Goal: Navigation & Orientation: Find specific page/section

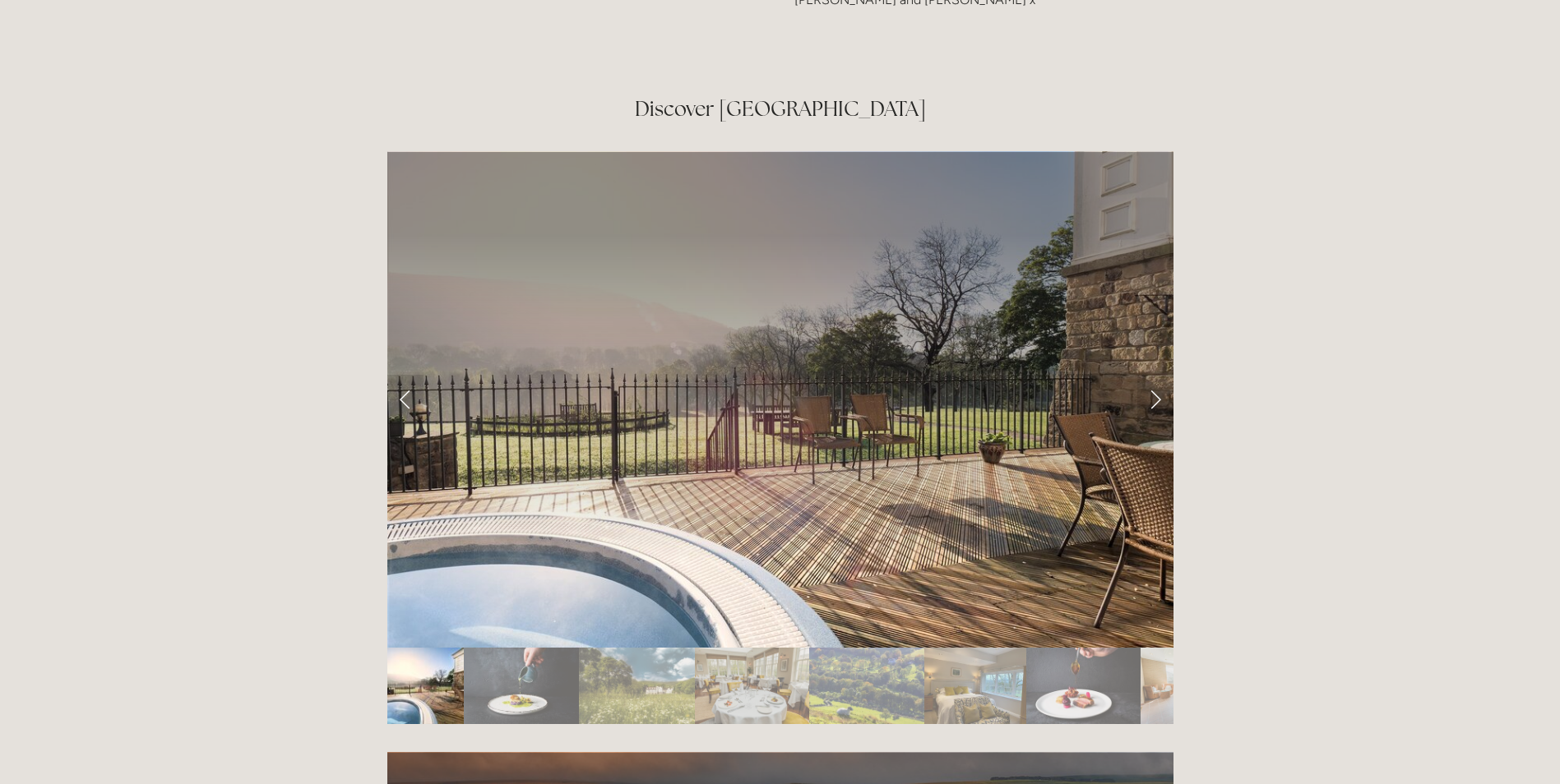
scroll to position [2795, 0]
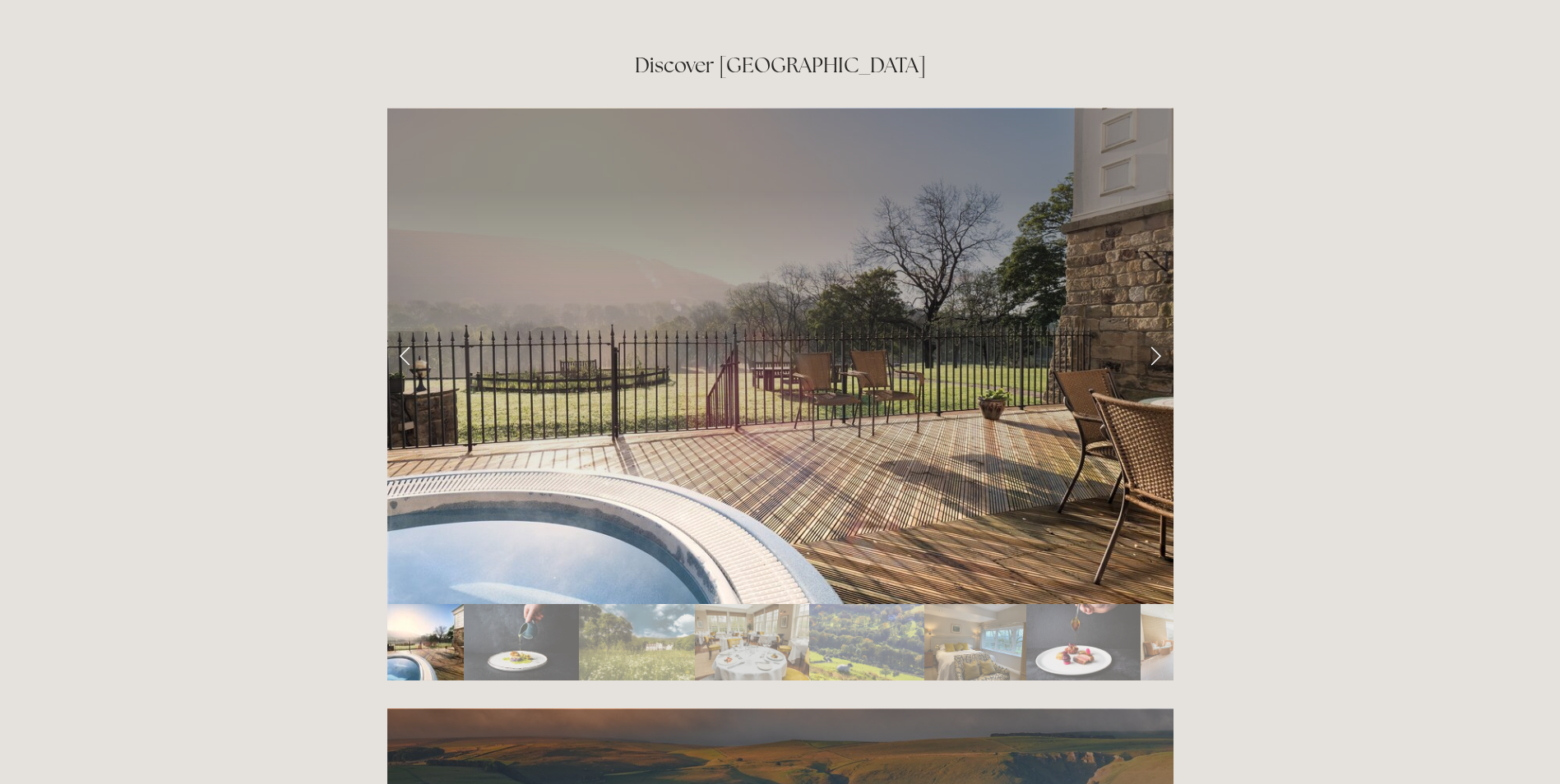
click at [1151, 331] on link "Next Slide" at bounding box center [1155, 356] width 36 height 49
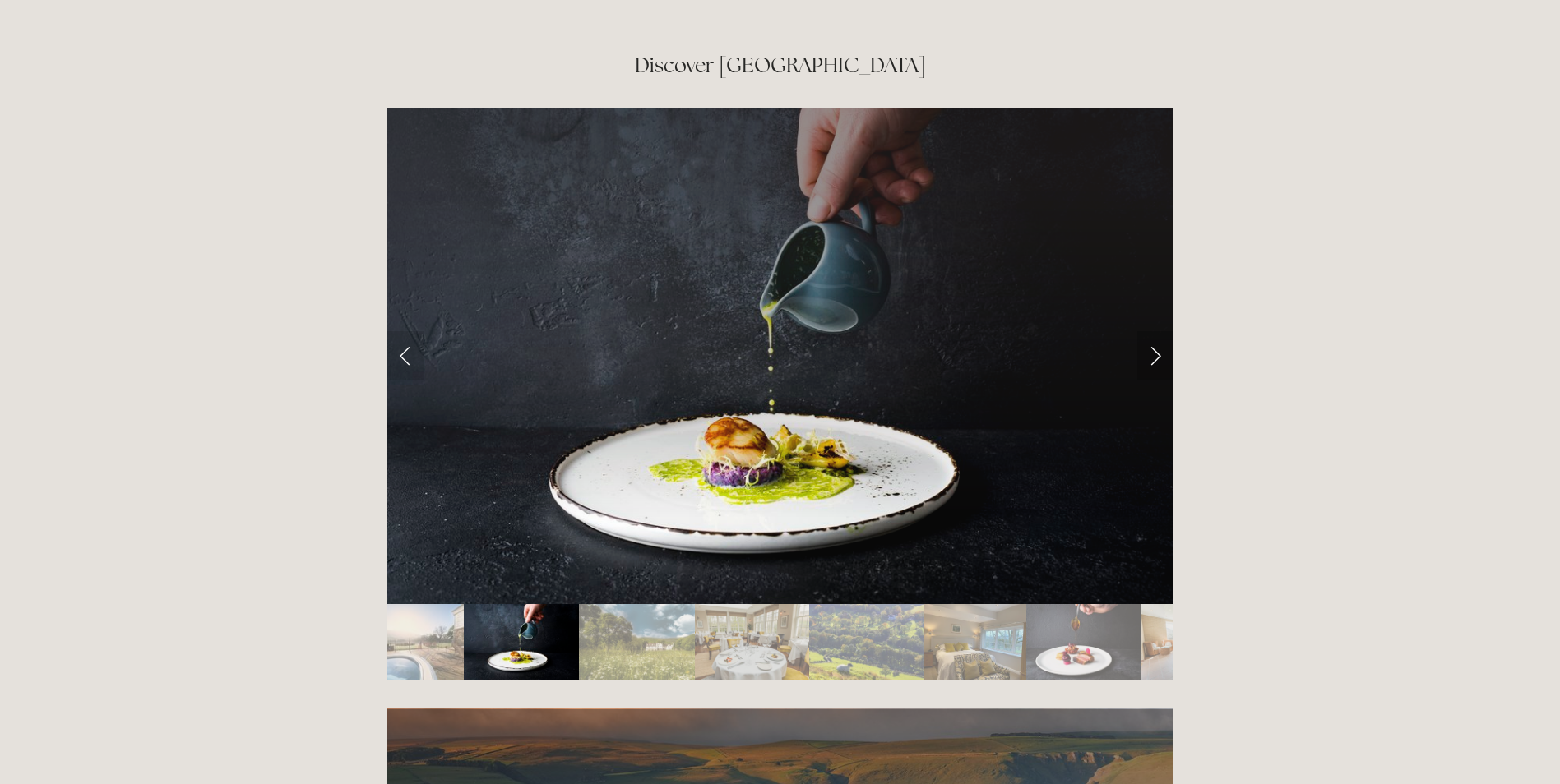
click at [1151, 331] on link "Next Slide" at bounding box center [1155, 356] width 36 height 49
click at [1146, 331] on link "Next Slide" at bounding box center [1155, 356] width 36 height 49
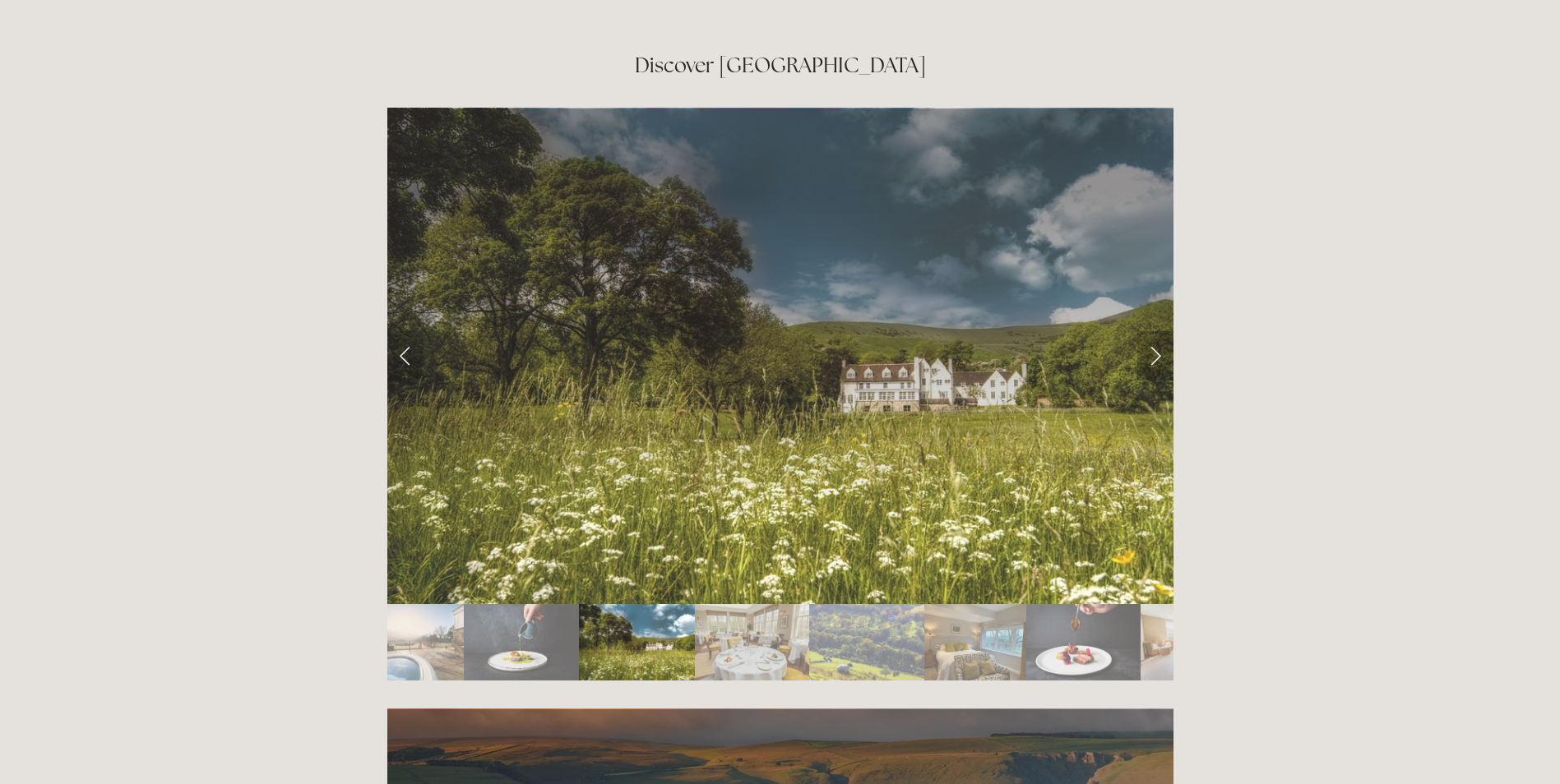
click at [1152, 331] on link "Next Slide" at bounding box center [1155, 356] width 36 height 49
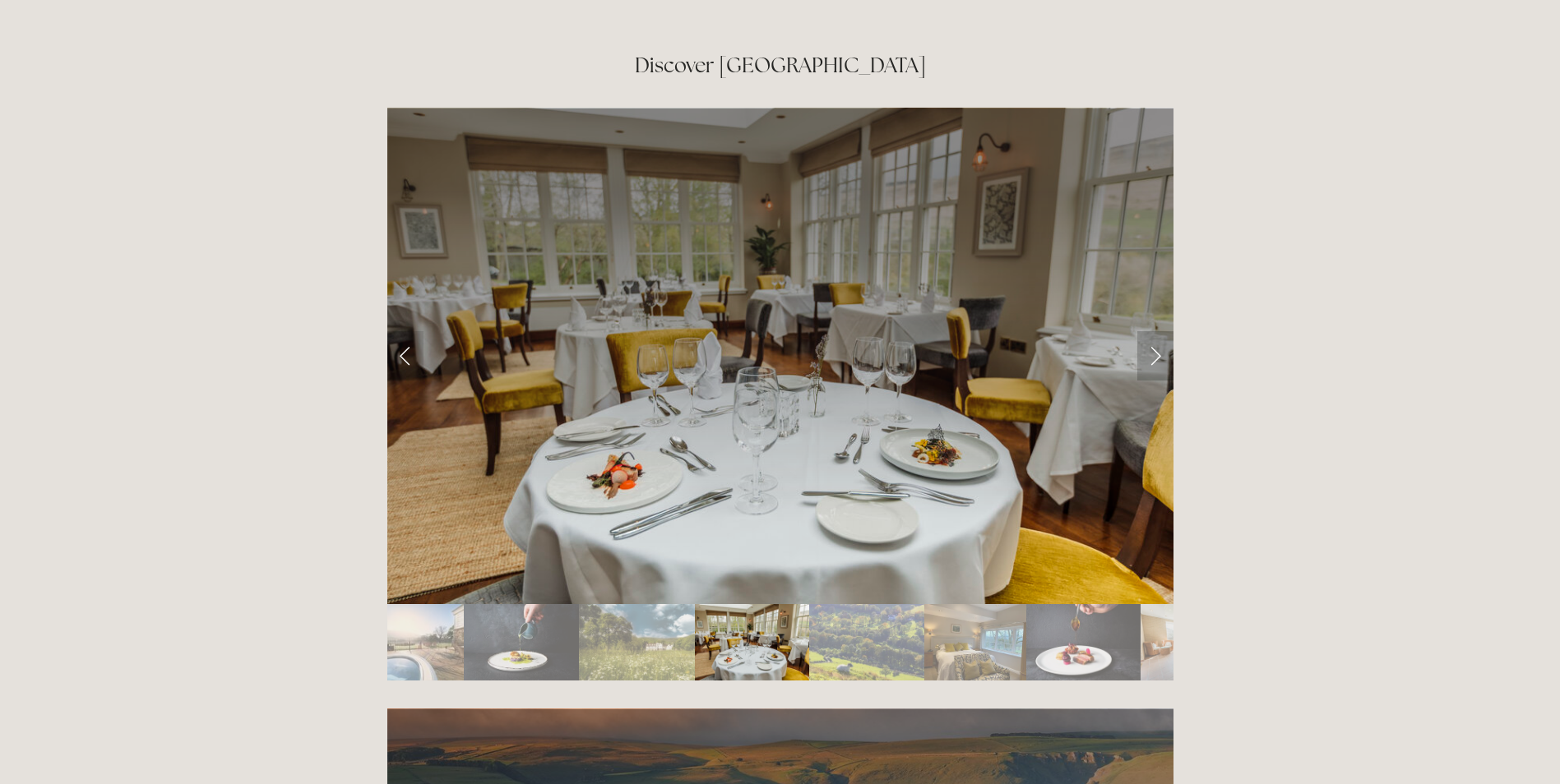
click at [1152, 331] on link "Next Slide" at bounding box center [1155, 356] width 36 height 49
click at [1153, 331] on link "Next Slide" at bounding box center [1155, 356] width 36 height 49
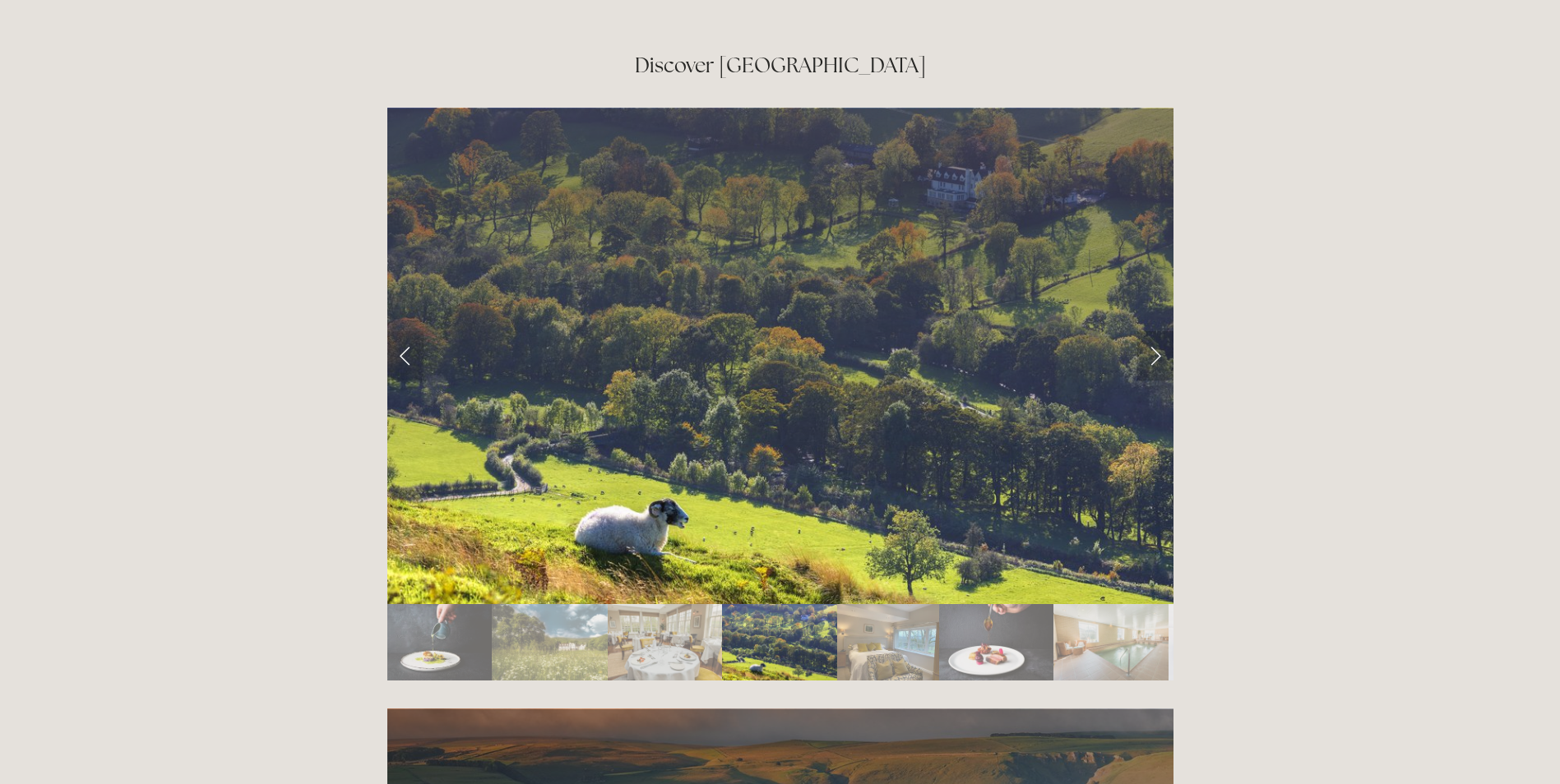
click at [1153, 331] on link "Next Slide" at bounding box center [1155, 356] width 36 height 49
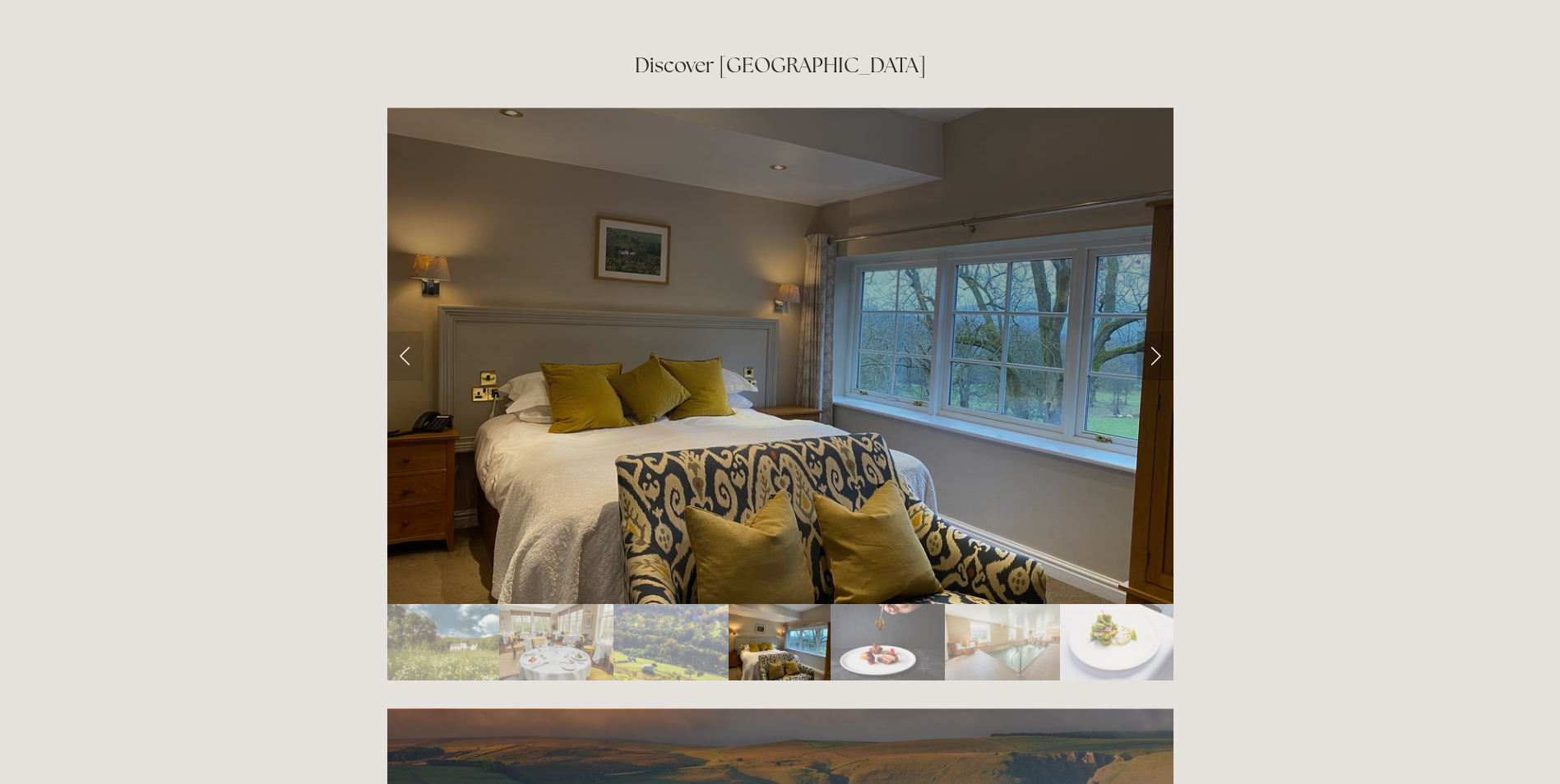
click at [1161, 331] on link "Next Slide" at bounding box center [1155, 356] width 36 height 49
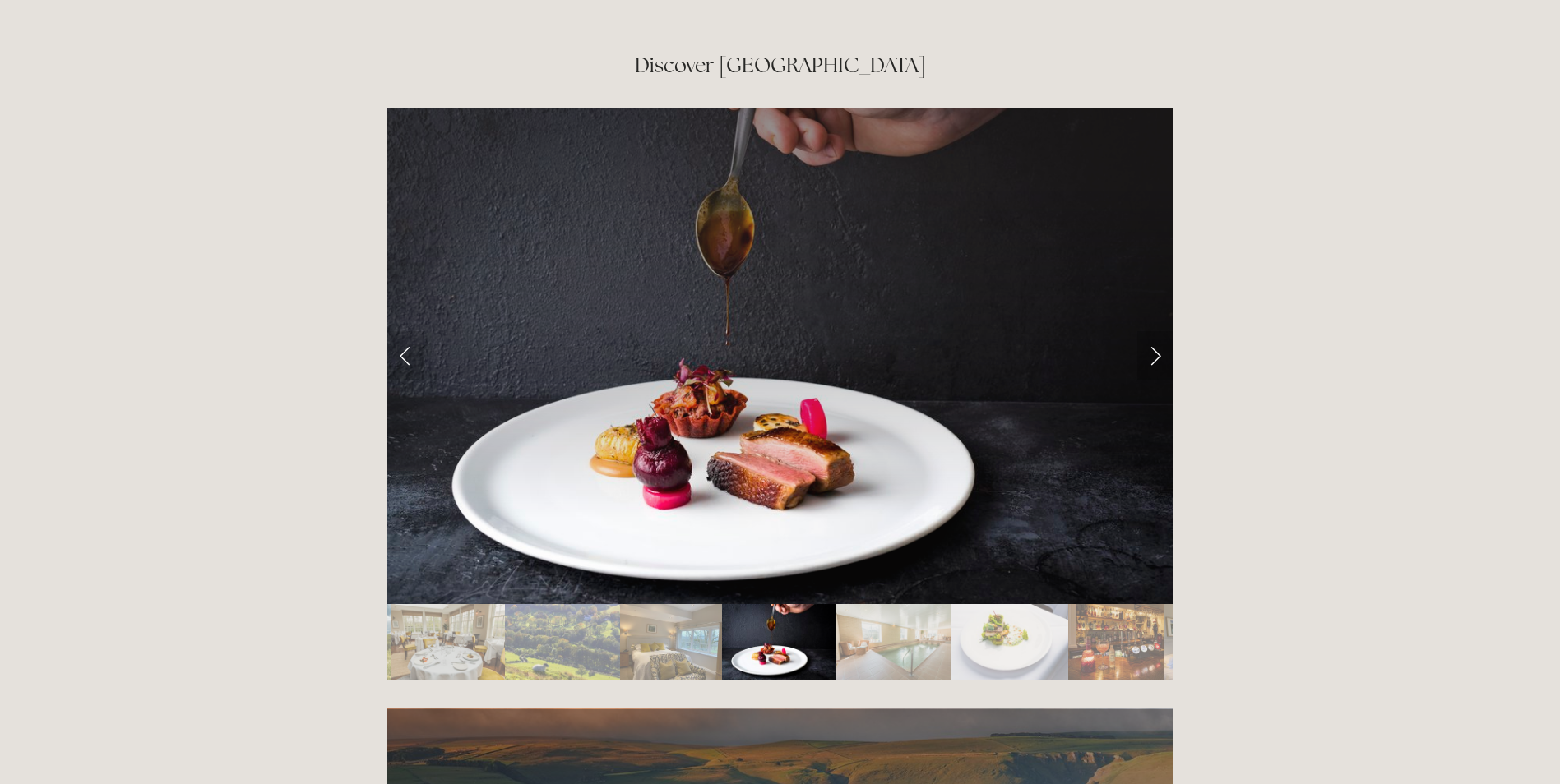
click at [1161, 331] on link "Next Slide" at bounding box center [1155, 356] width 36 height 49
click at [1151, 331] on link "Next Slide" at bounding box center [1155, 356] width 36 height 49
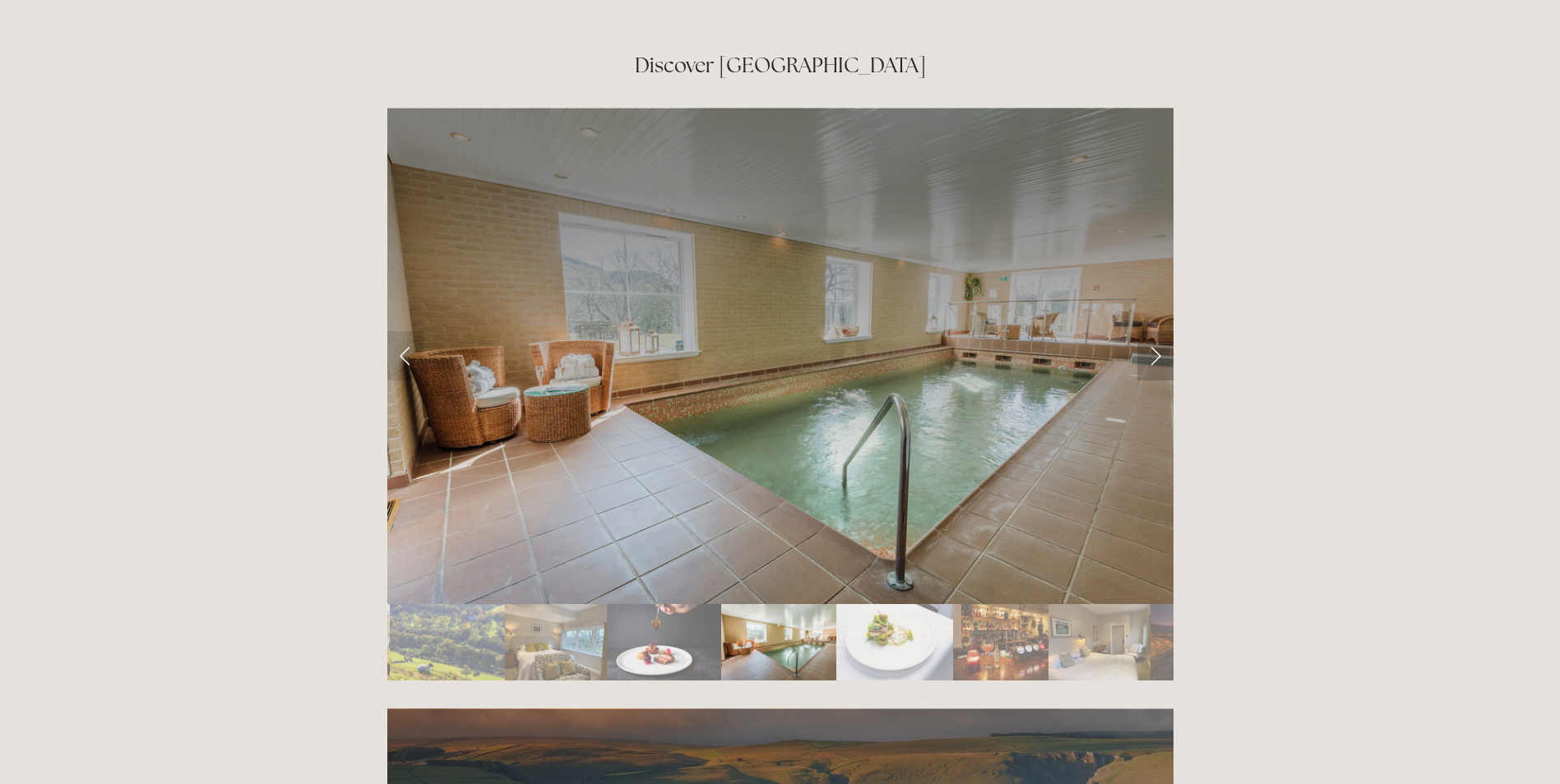
click at [1153, 331] on link "Next Slide" at bounding box center [1155, 356] width 36 height 49
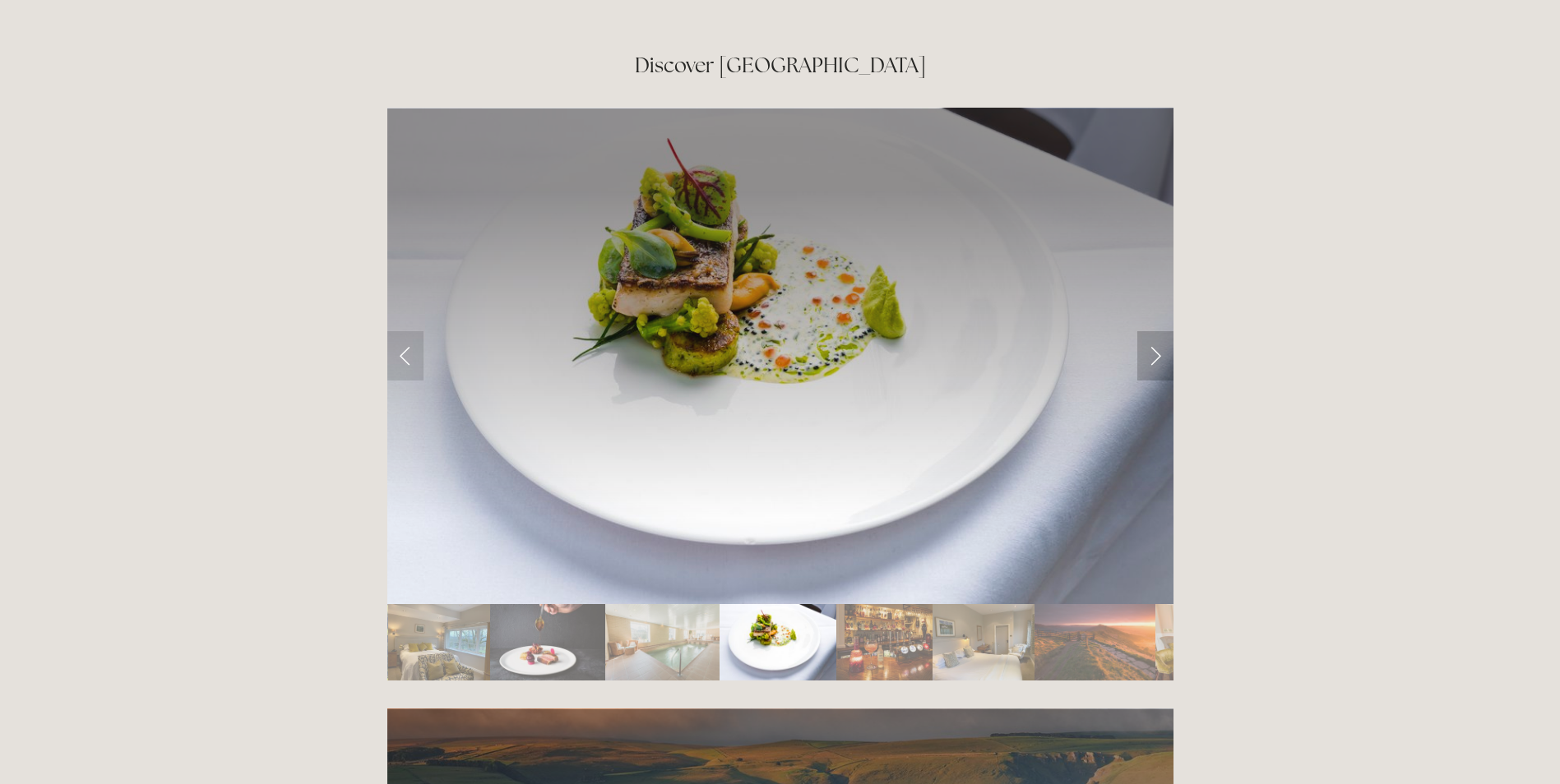
click at [1154, 331] on link "Next Slide" at bounding box center [1155, 356] width 36 height 49
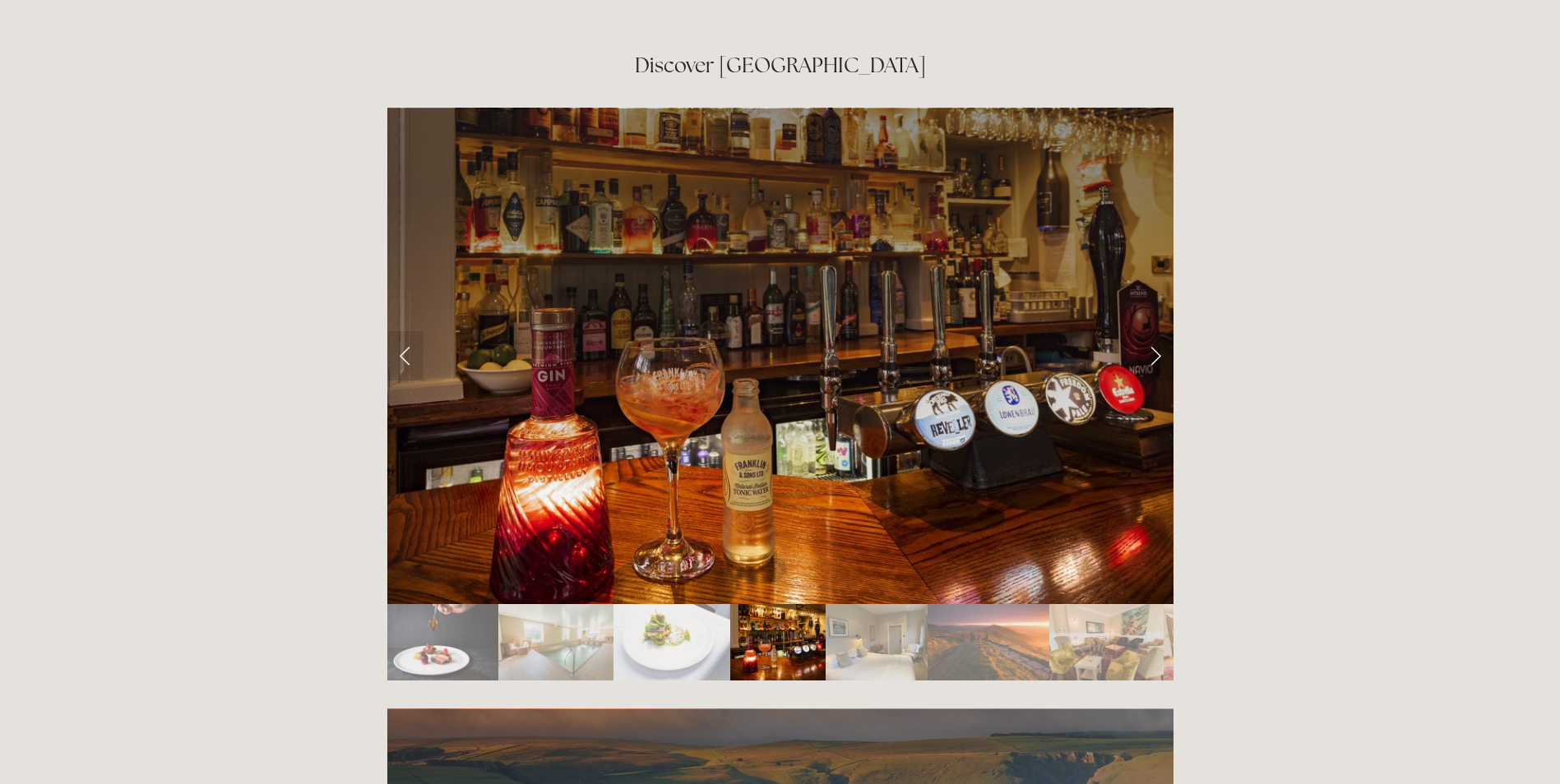
click at [1154, 331] on link "Next Slide" at bounding box center [1155, 356] width 36 height 49
click at [1157, 331] on link "Next Slide" at bounding box center [1155, 356] width 36 height 49
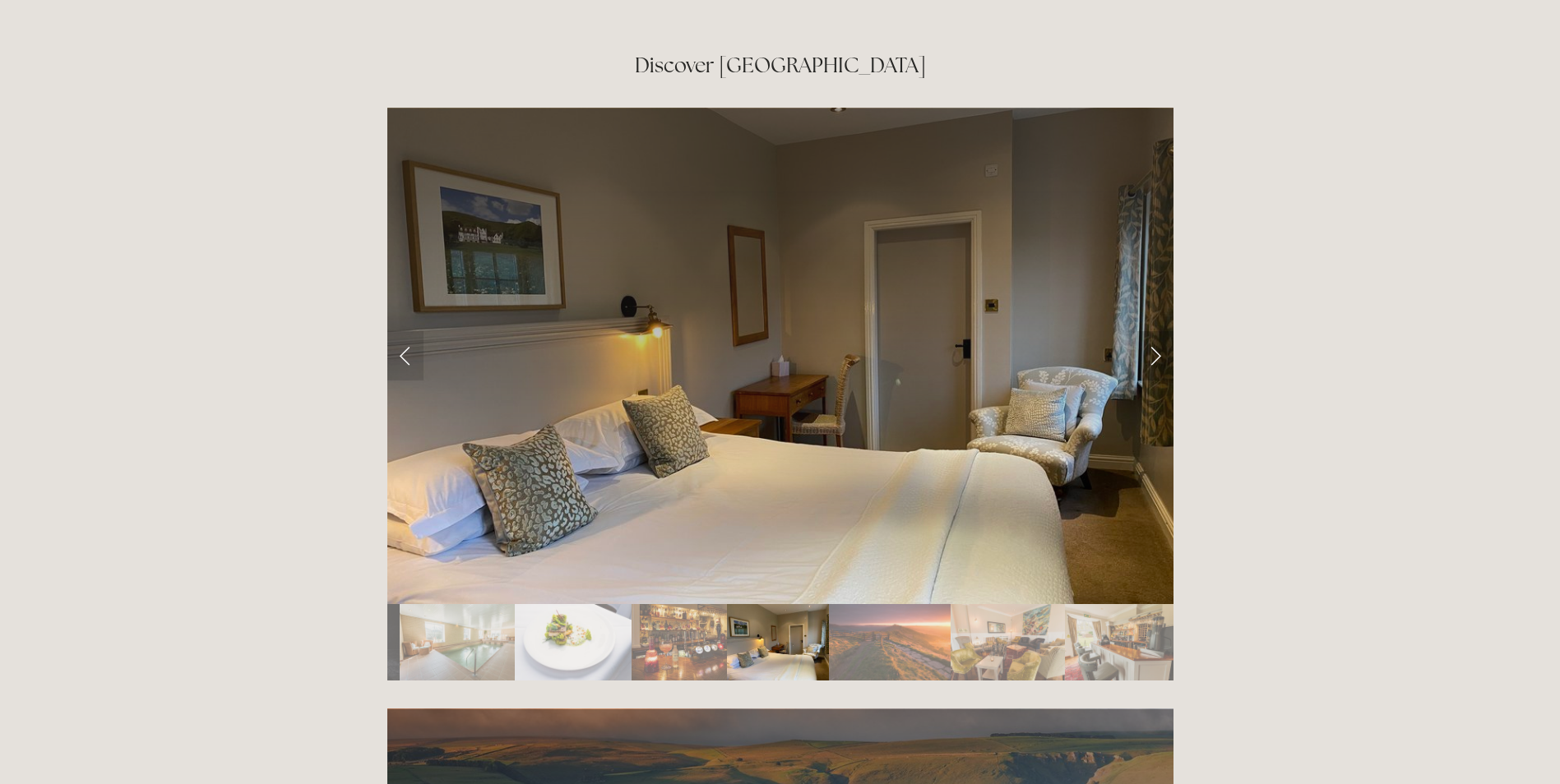
click at [1157, 331] on link "Next Slide" at bounding box center [1155, 356] width 36 height 49
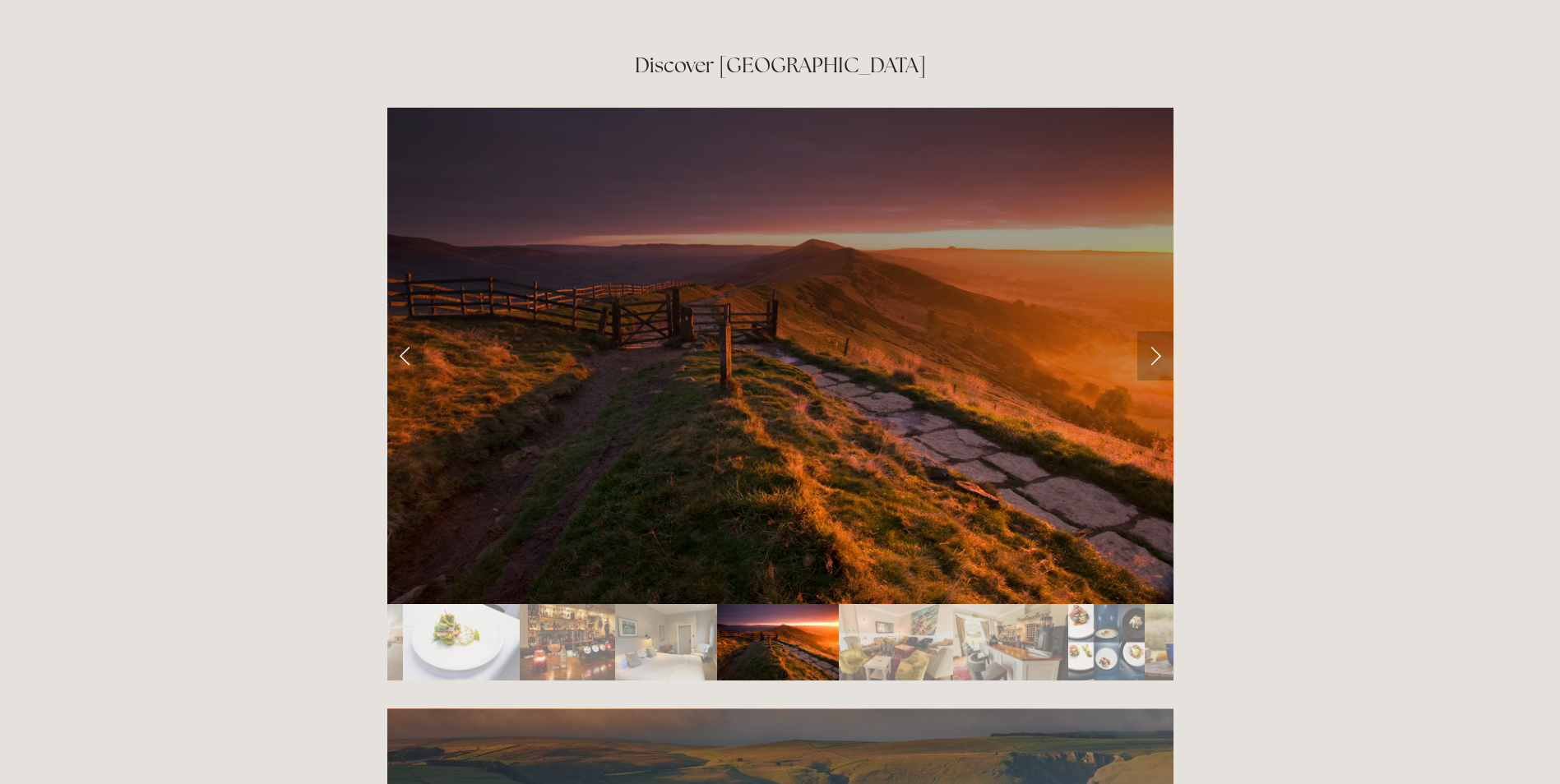
click at [1157, 331] on link "Next Slide" at bounding box center [1155, 356] width 36 height 49
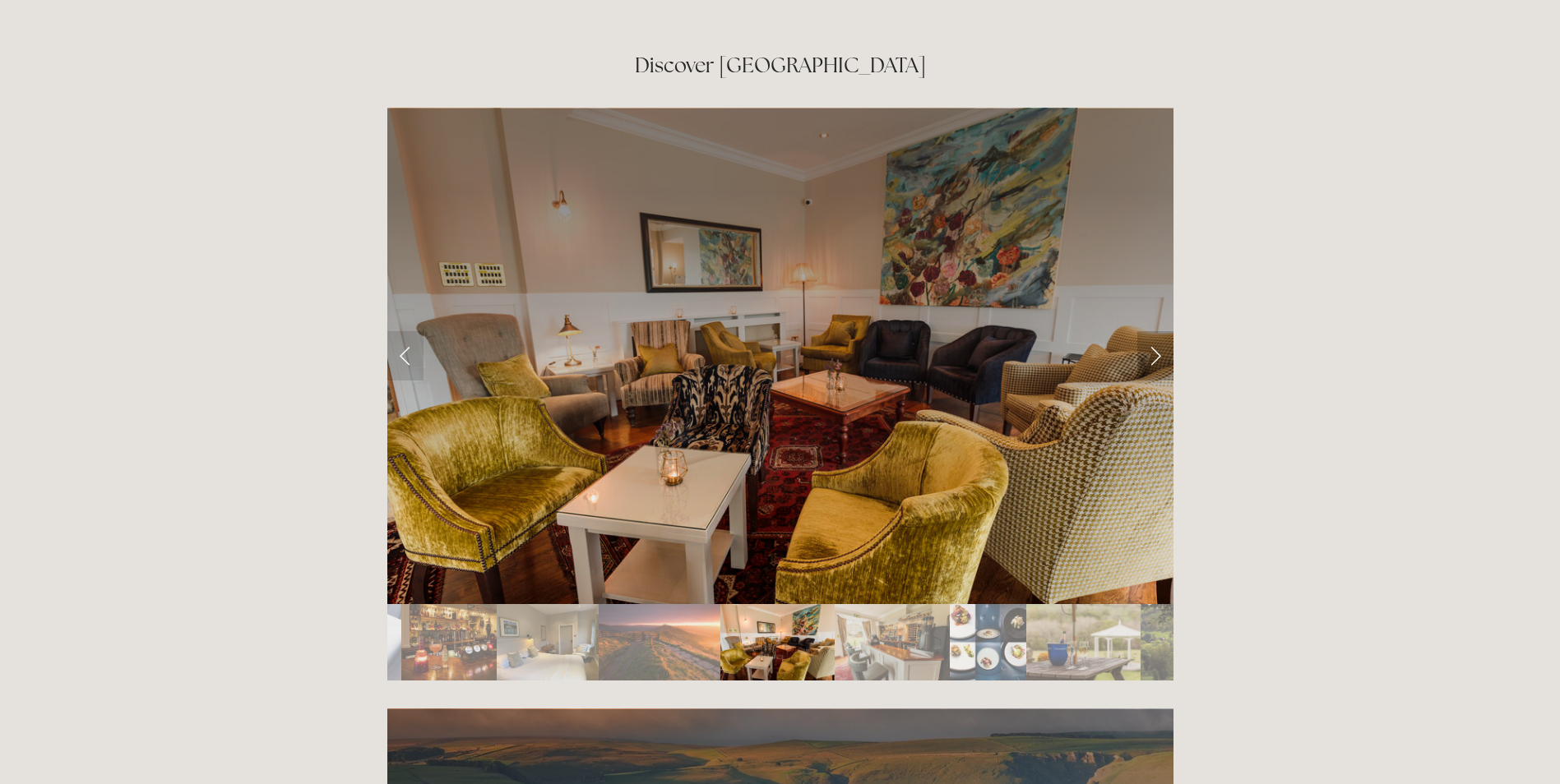
click at [1157, 331] on link "Next Slide" at bounding box center [1155, 356] width 36 height 49
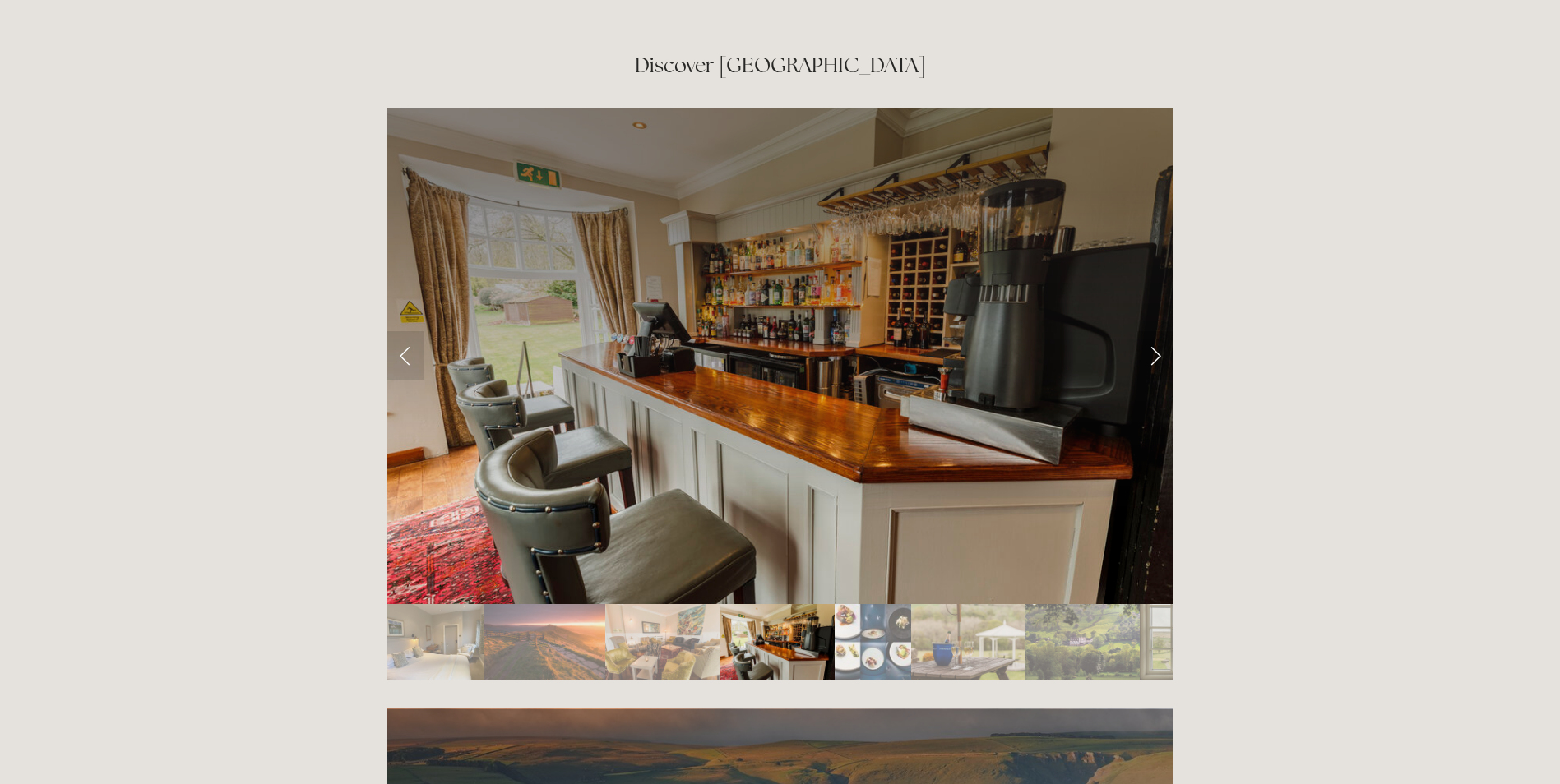
click at [1157, 331] on link "Next Slide" at bounding box center [1155, 356] width 36 height 49
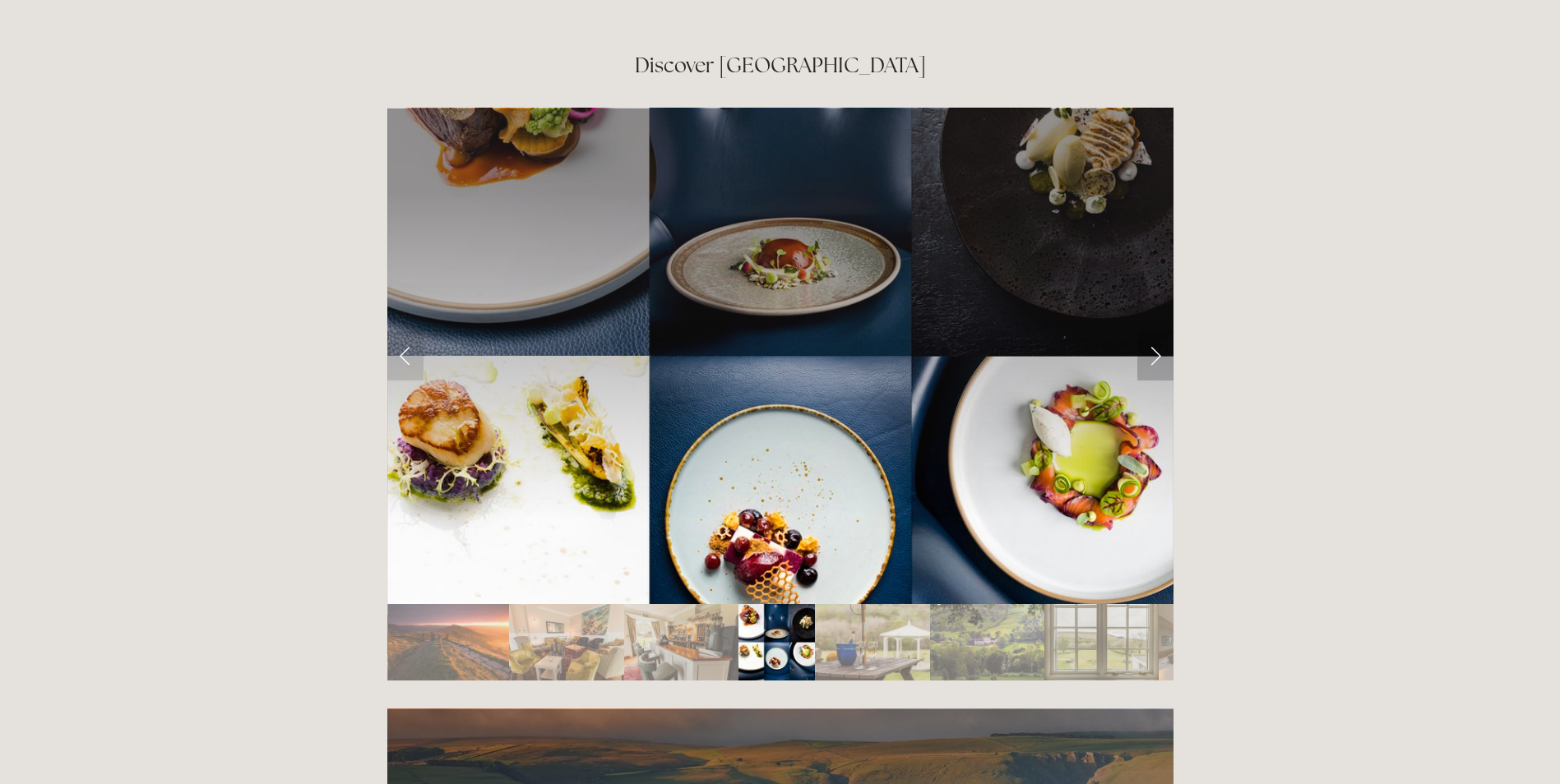
click at [1157, 331] on link "Next Slide" at bounding box center [1155, 356] width 36 height 49
click at [1153, 331] on link "Next Slide" at bounding box center [1155, 356] width 36 height 49
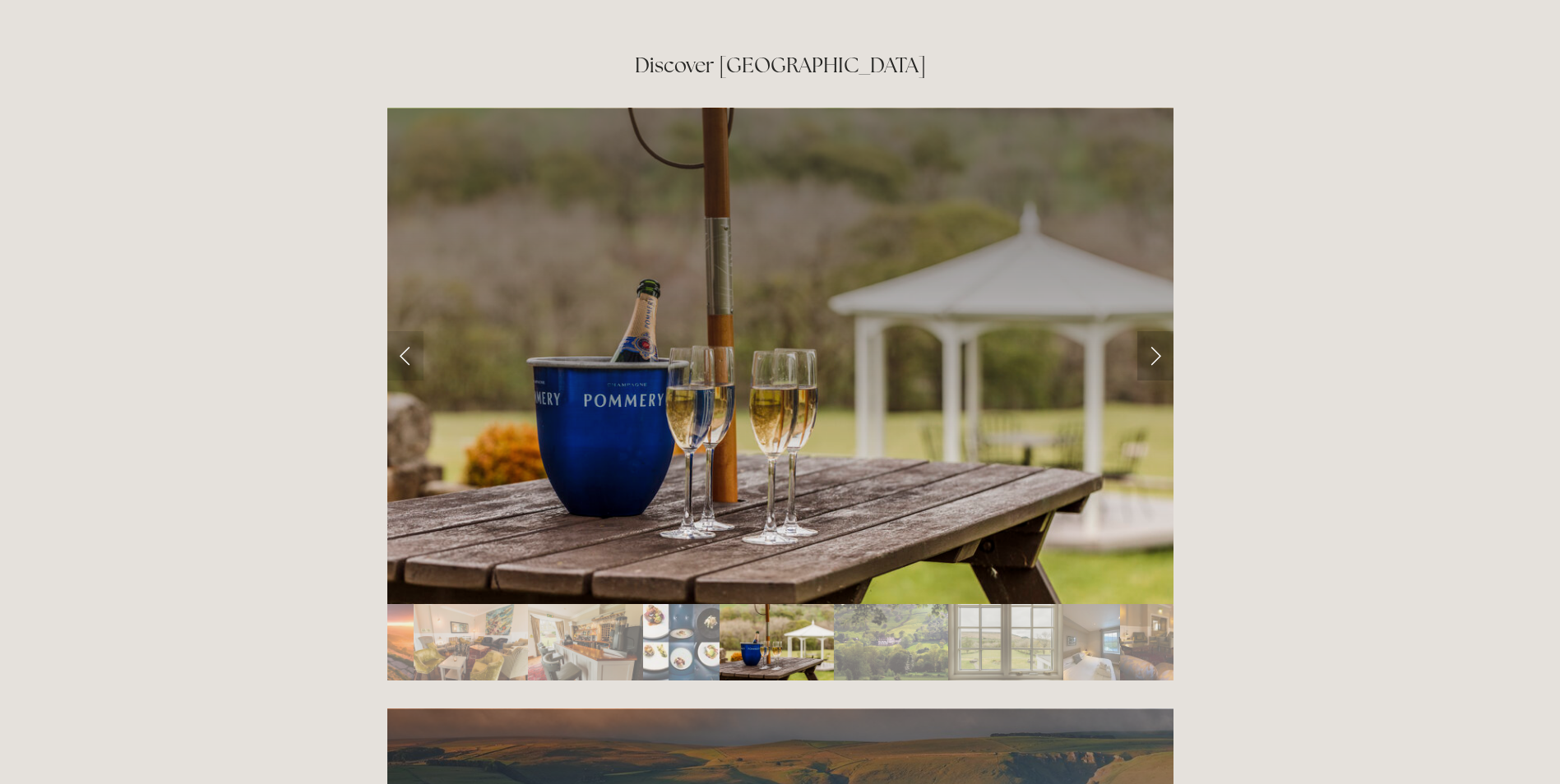
click at [1153, 331] on link "Next Slide" at bounding box center [1155, 356] width 36 height 49
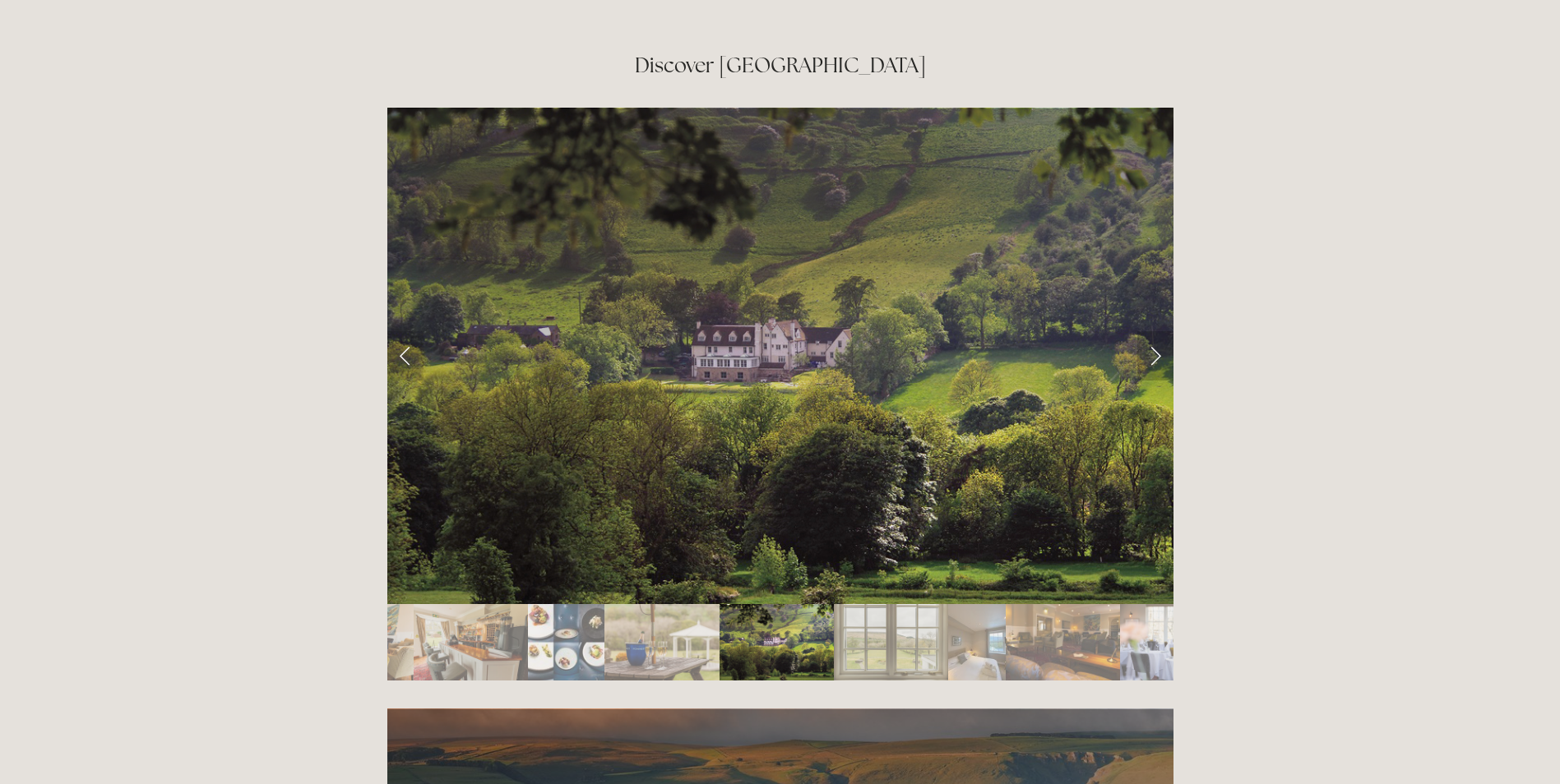
click at [1153, 331] on link "Next Slide" at bounding box center [1155, 356] width 36 height 49
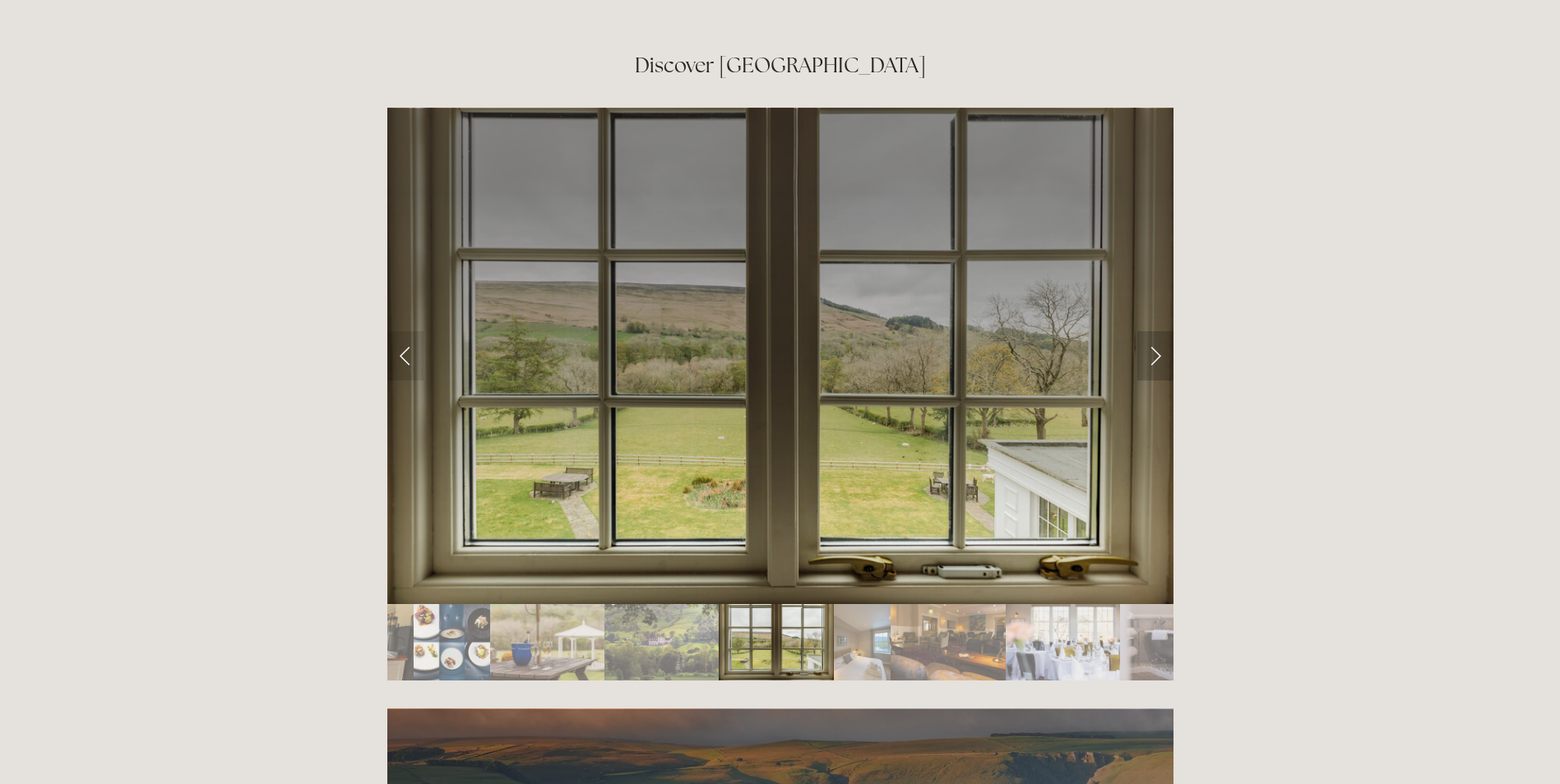
click at [1153, 331] on link "Next Slide" at bounding box center [1155, 356] width 36 height 49
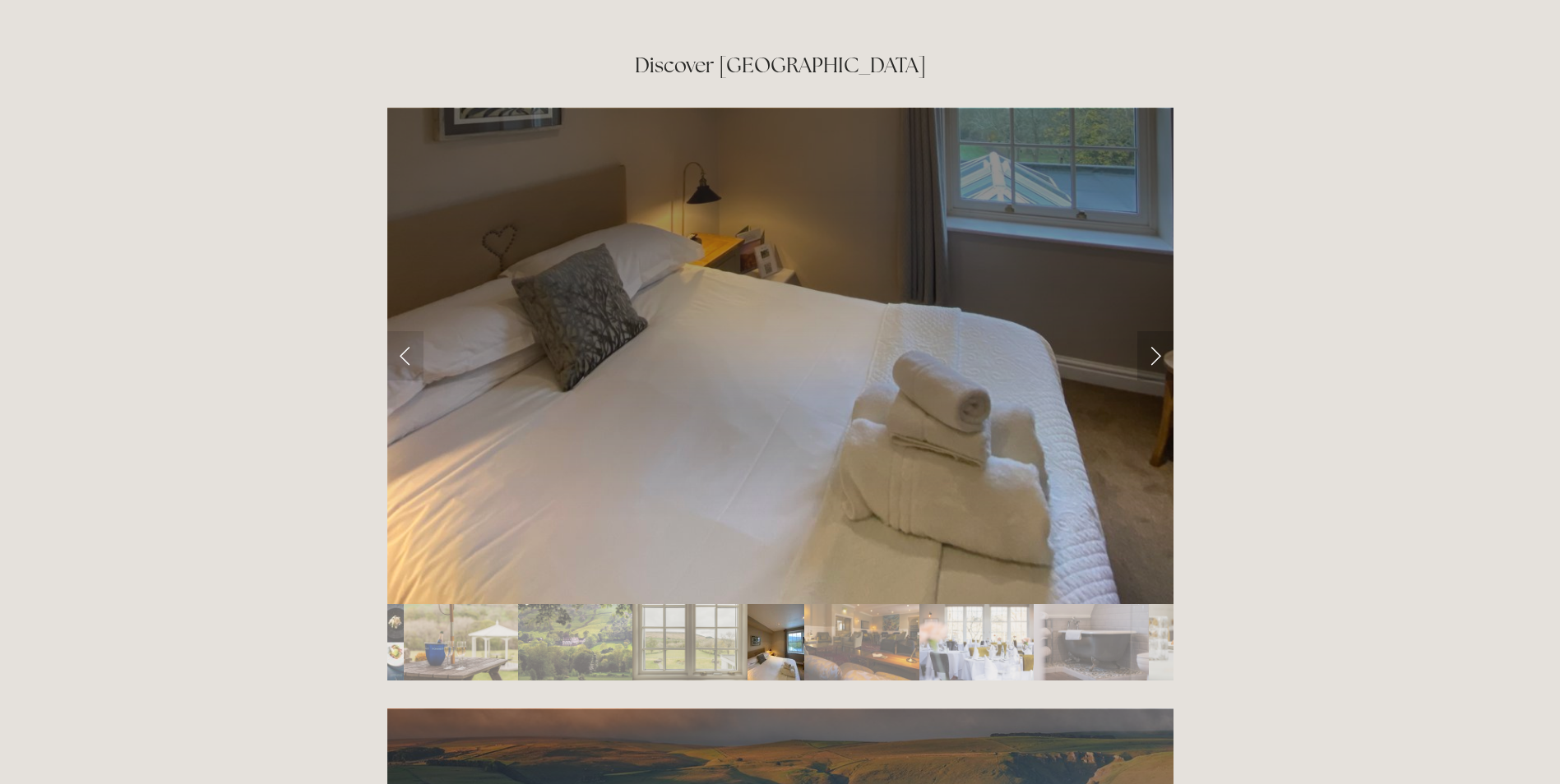
click at [1153, 331] on link "Next Slide" at bounding box center [1155, 356] width 36 height 49
click at [1160, 331] on link "Next Slide" at bounding box center [1155, 356] width 36 height 49
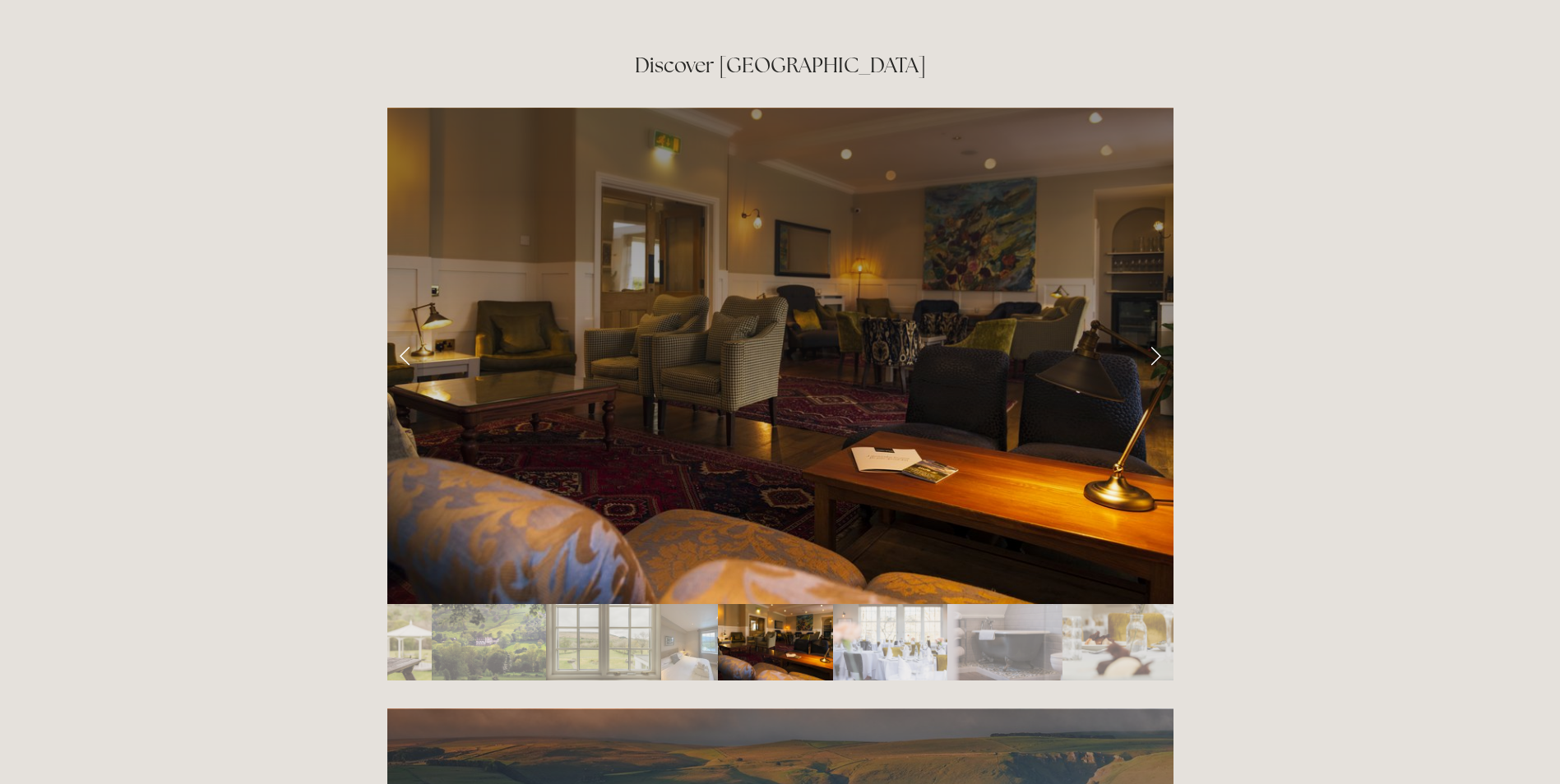
click at [1160, 331] on link "Next Slide" at bounding box center [1155, 356] width 36 height 49
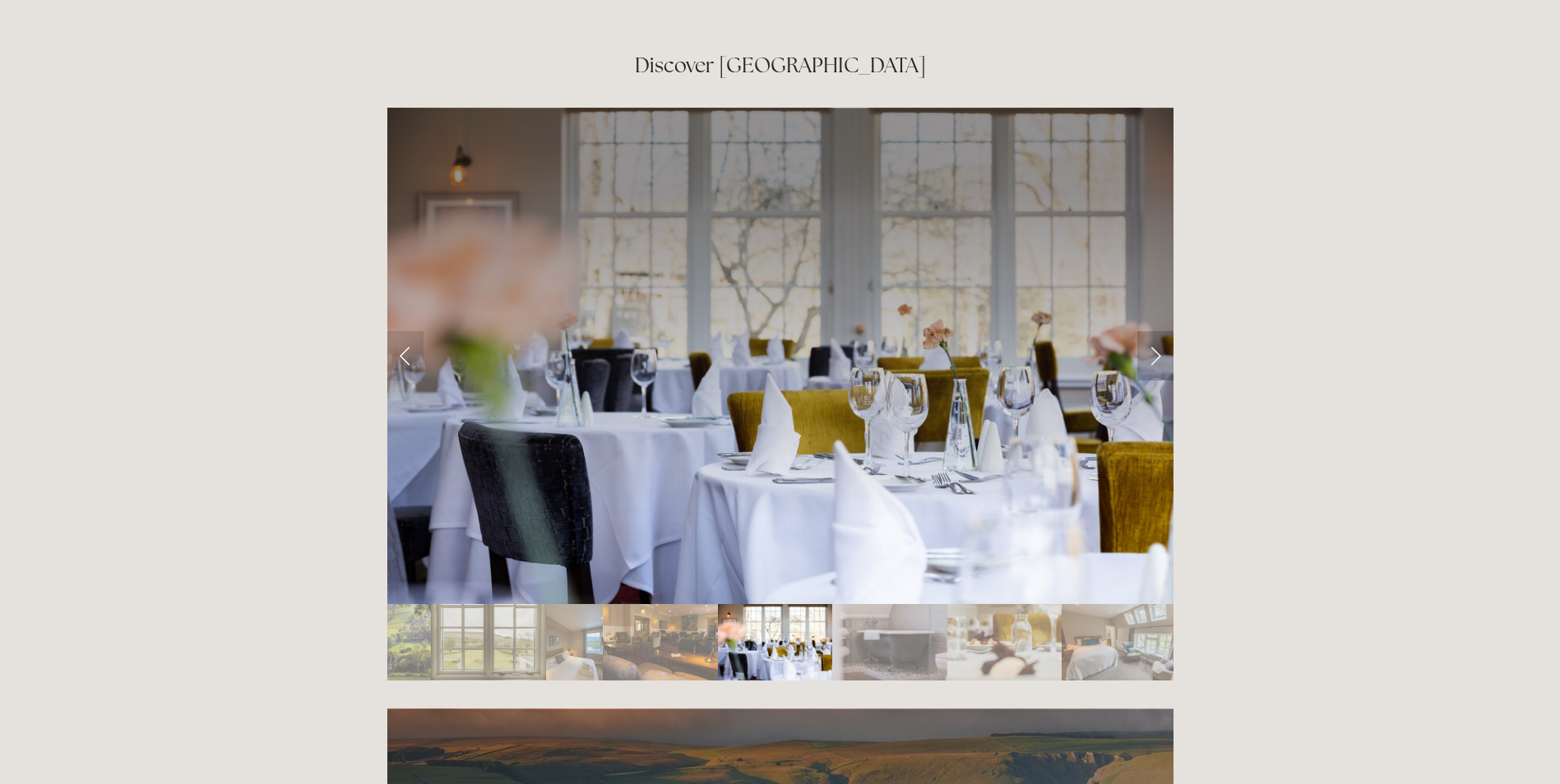
click at [1160, 331] on link "Next Slide" at bounding box center [1155, 356] width 36 height 49
click at [1156, 331] on link "Next Slide" at bounding box center [1155, 356] width 36 height 49
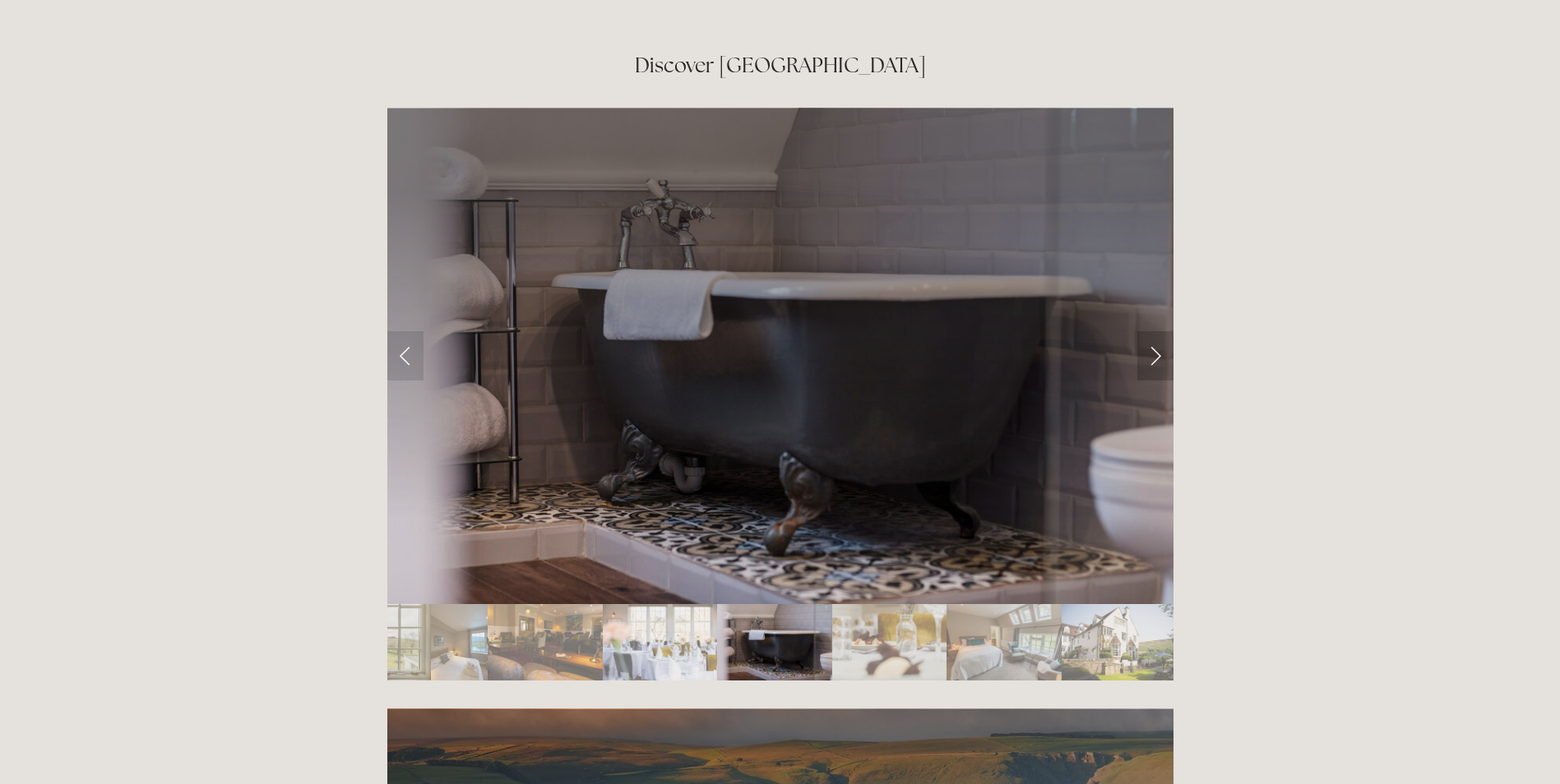
click at [1156, 331] on link "Next Slide" at bounding box center [1155, 356] width 36 height 49
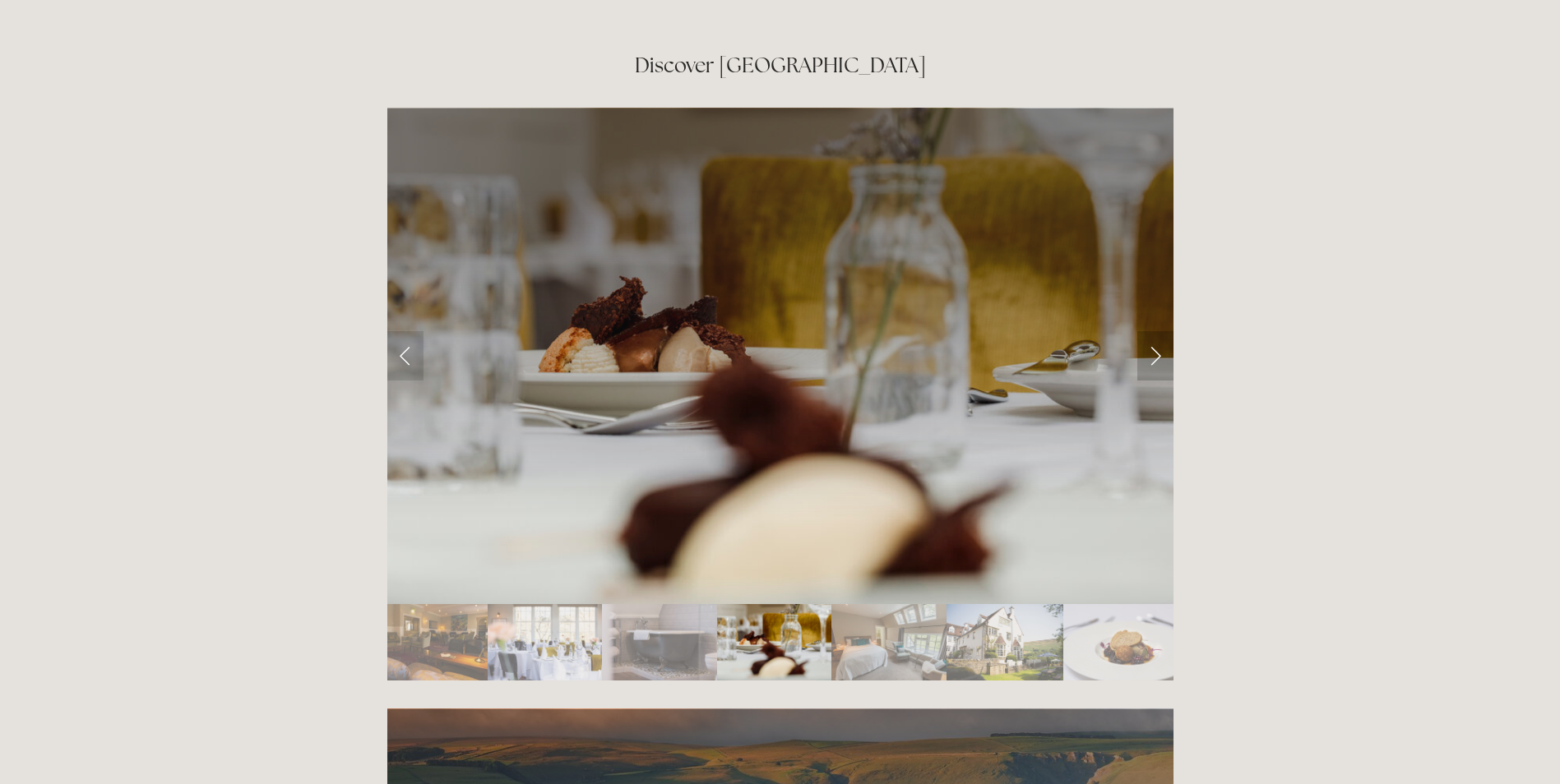
click at [1156, 331] on link "Next Slide" at bounding box center [1155, 356] width 36 height 49
click at [1154, 331] on link "Next Slide" at bounding box center [1155, 356] width 36 height 49
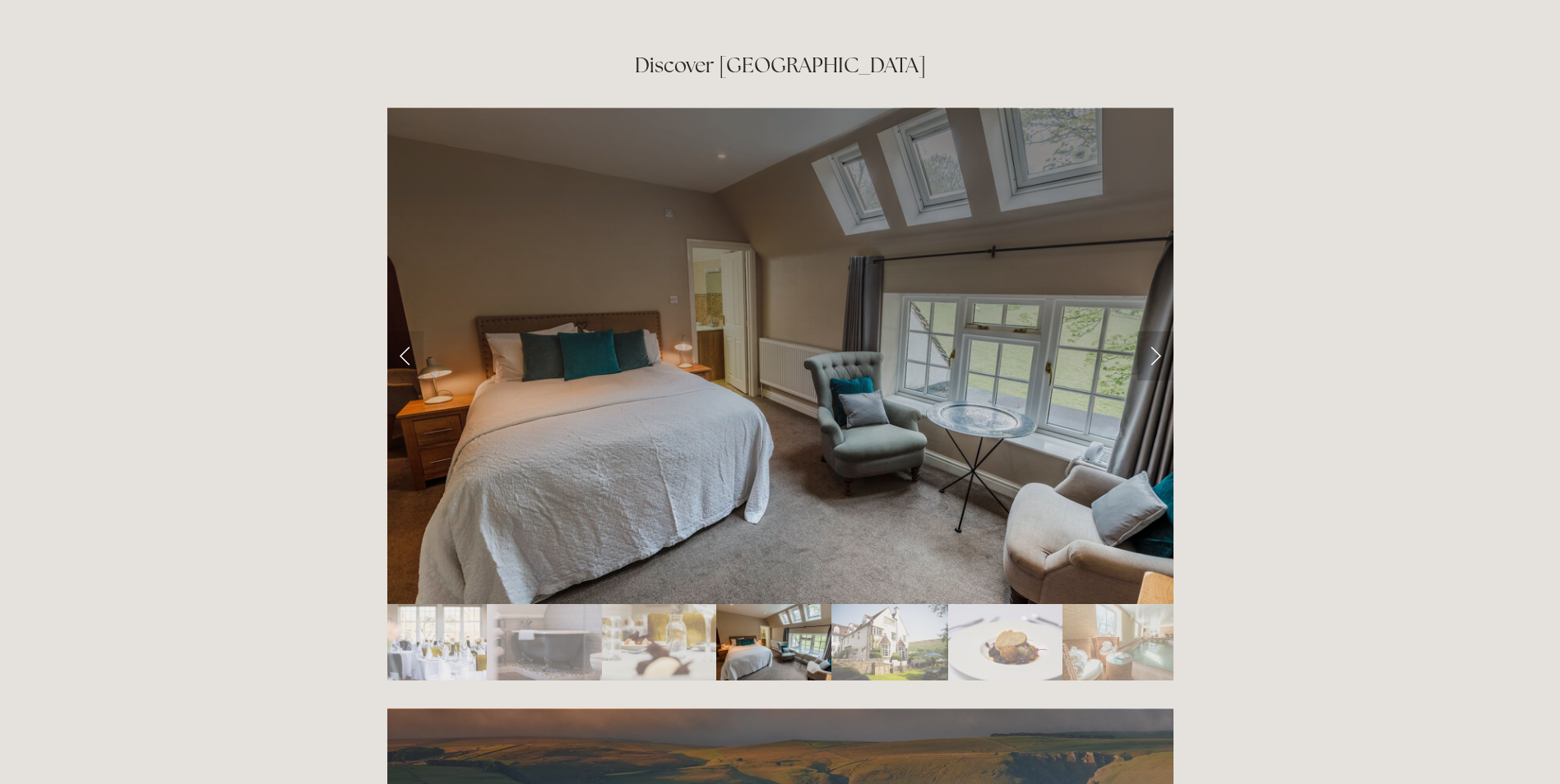
click at [1154, 331] on link "Next Slide" at bounding box center [1155, 356] width 36 height 49
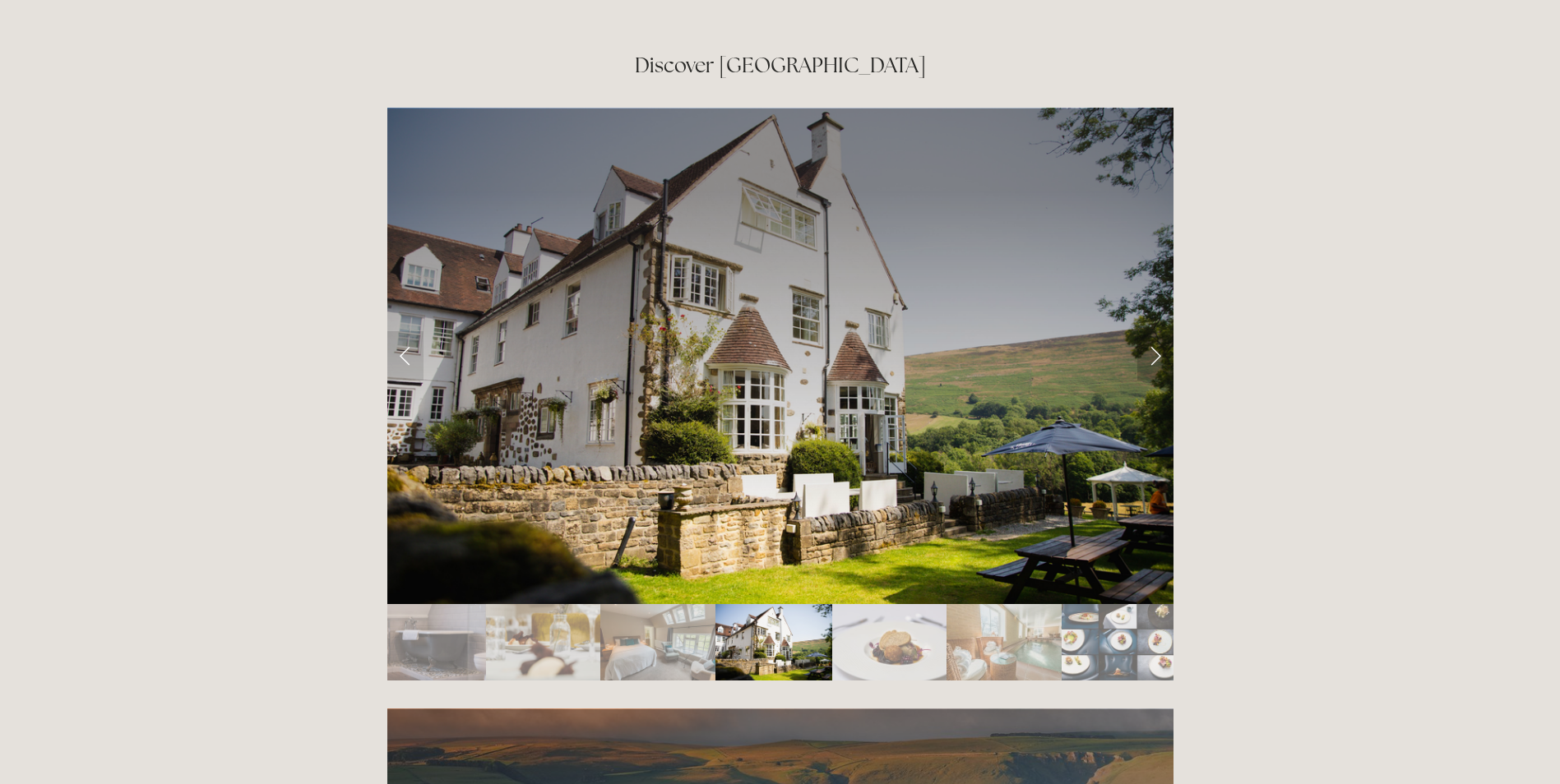
click at [1154, 331] on link "Next Slide" at bounding box center [1155, 356] width 36 height 49
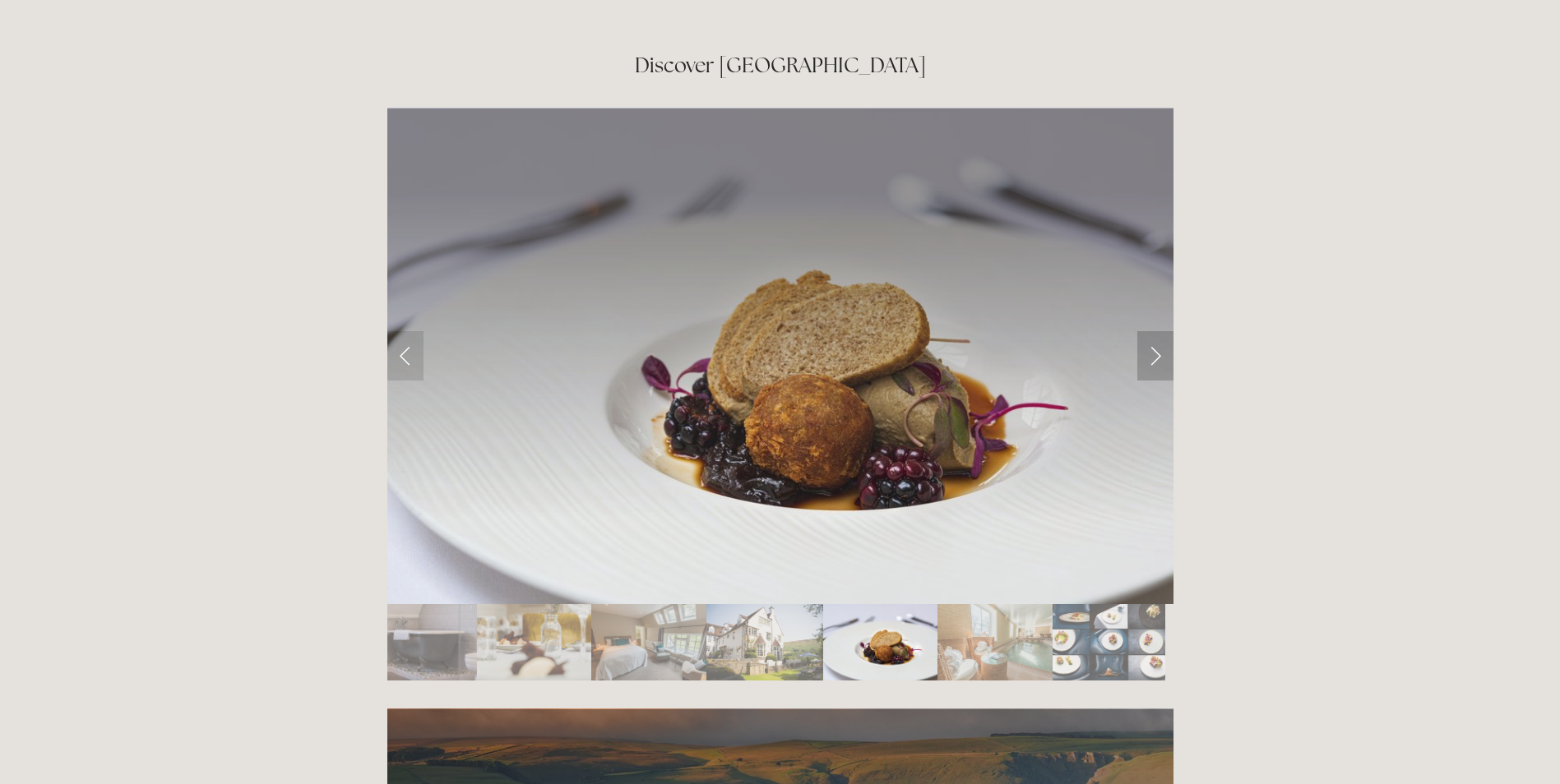
click at [1154, 331] on link "Next Slide" at bounding box center [1155, 356] width 36 height 49
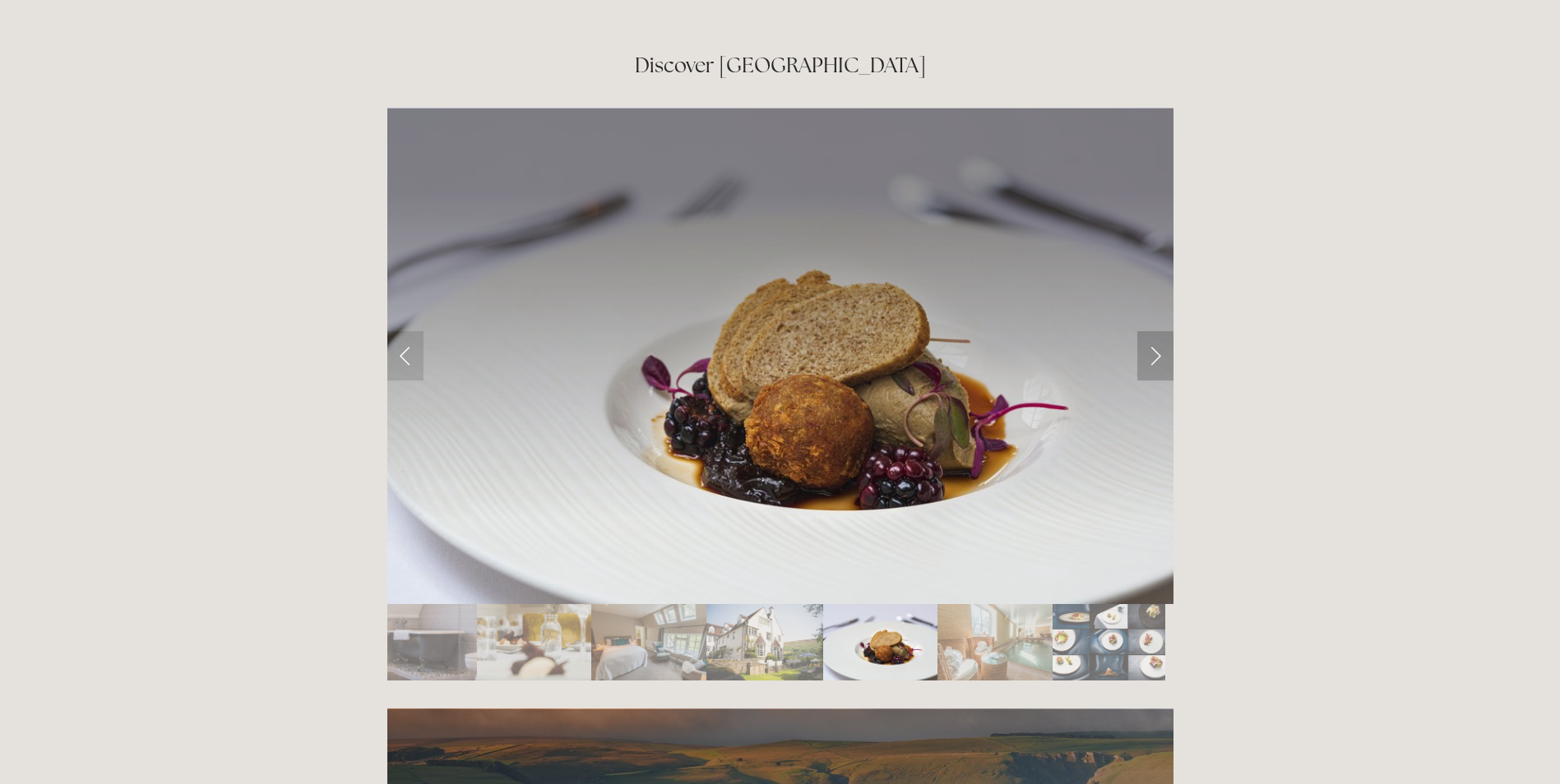
click at [1154, 331] on link "Next Slide" at bounding box center [1155, 356] width 36 height 49
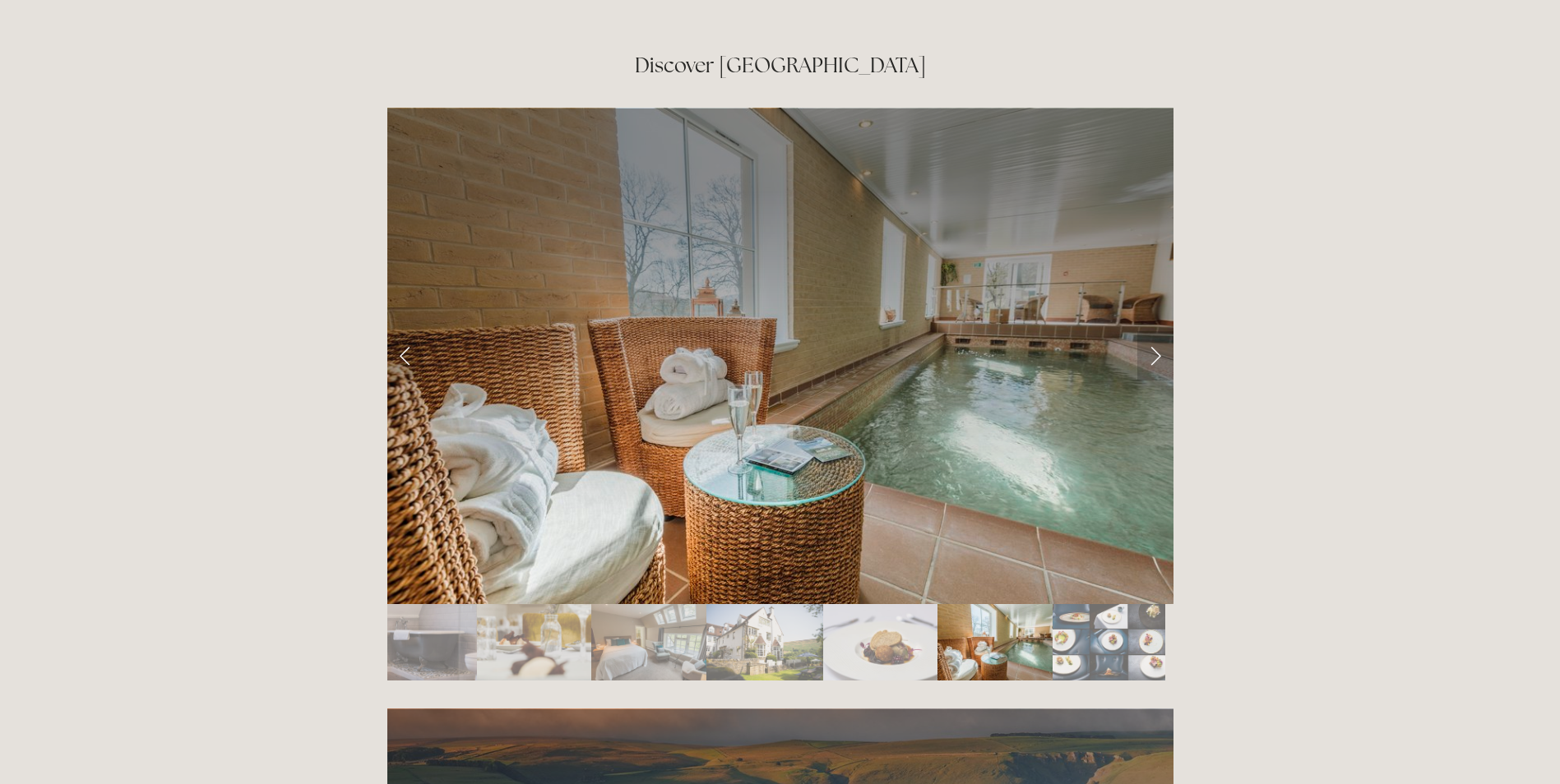
click at [1155, 331] on link "Next Slide" at bounding box center [1155, 356] width 36 height 49
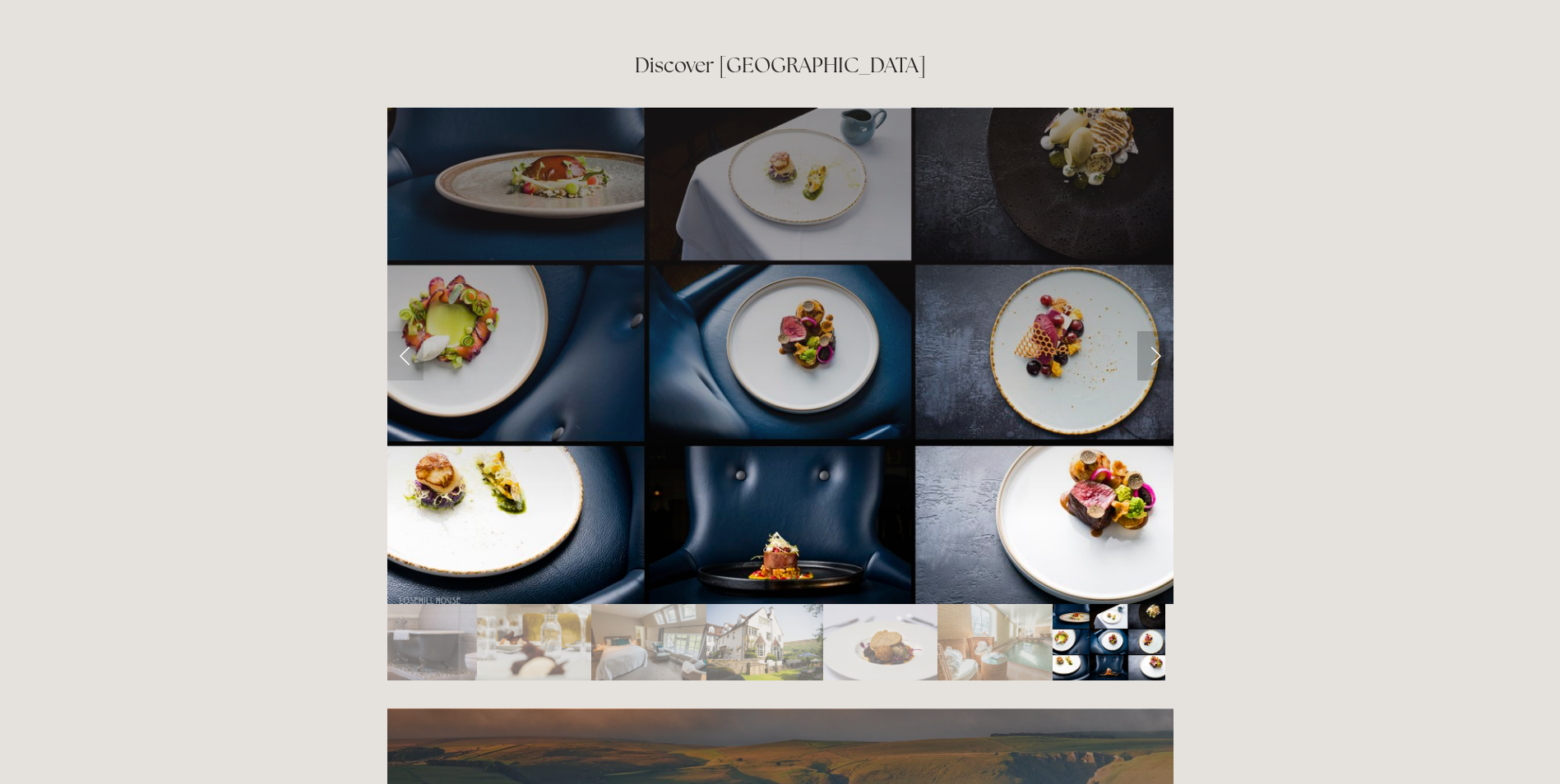
click at [1155, 331] on link "Next Slide" at bounding box center [1155, 356] width 36 height 49
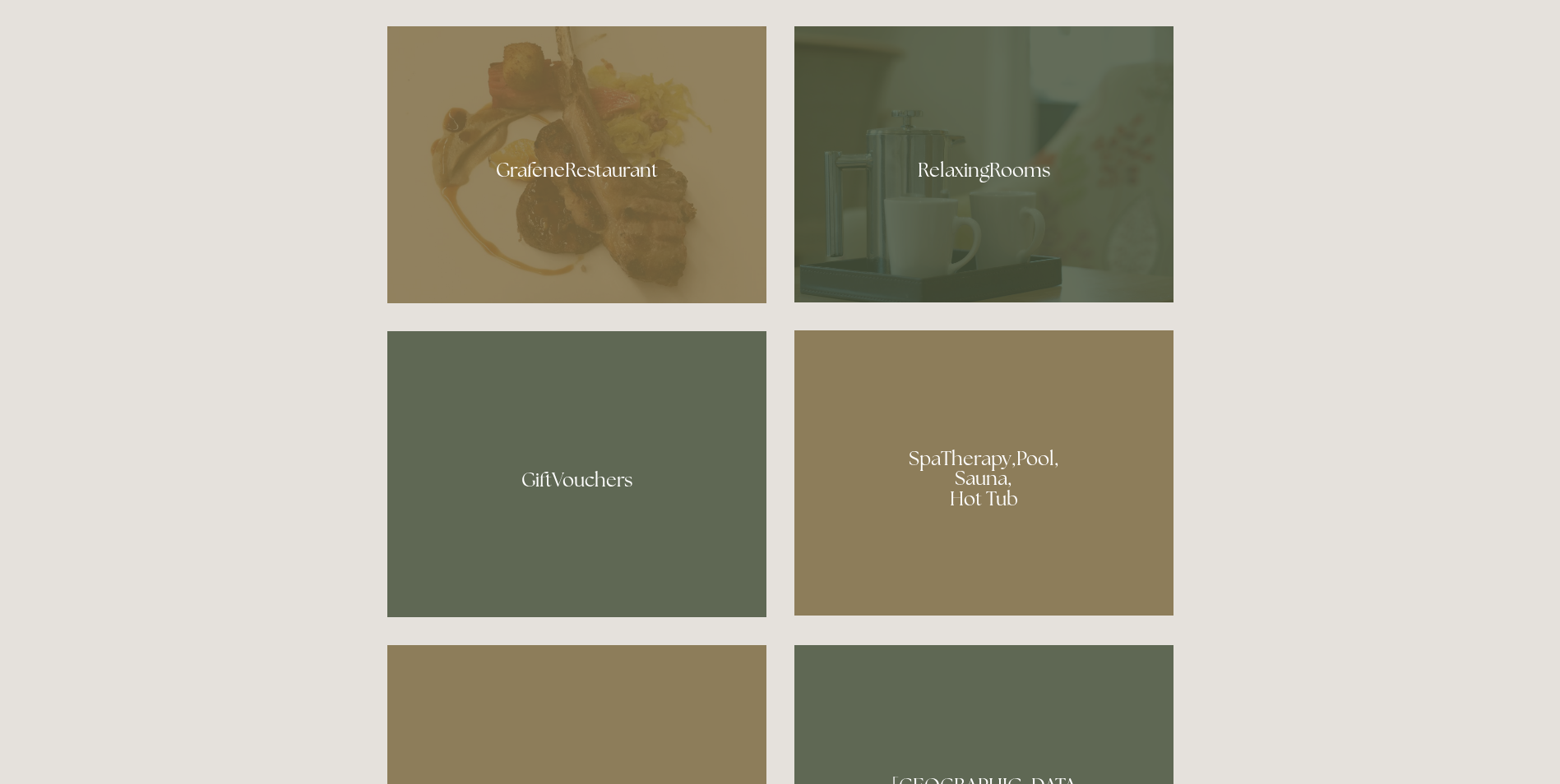
scroll to position [1233, 0]
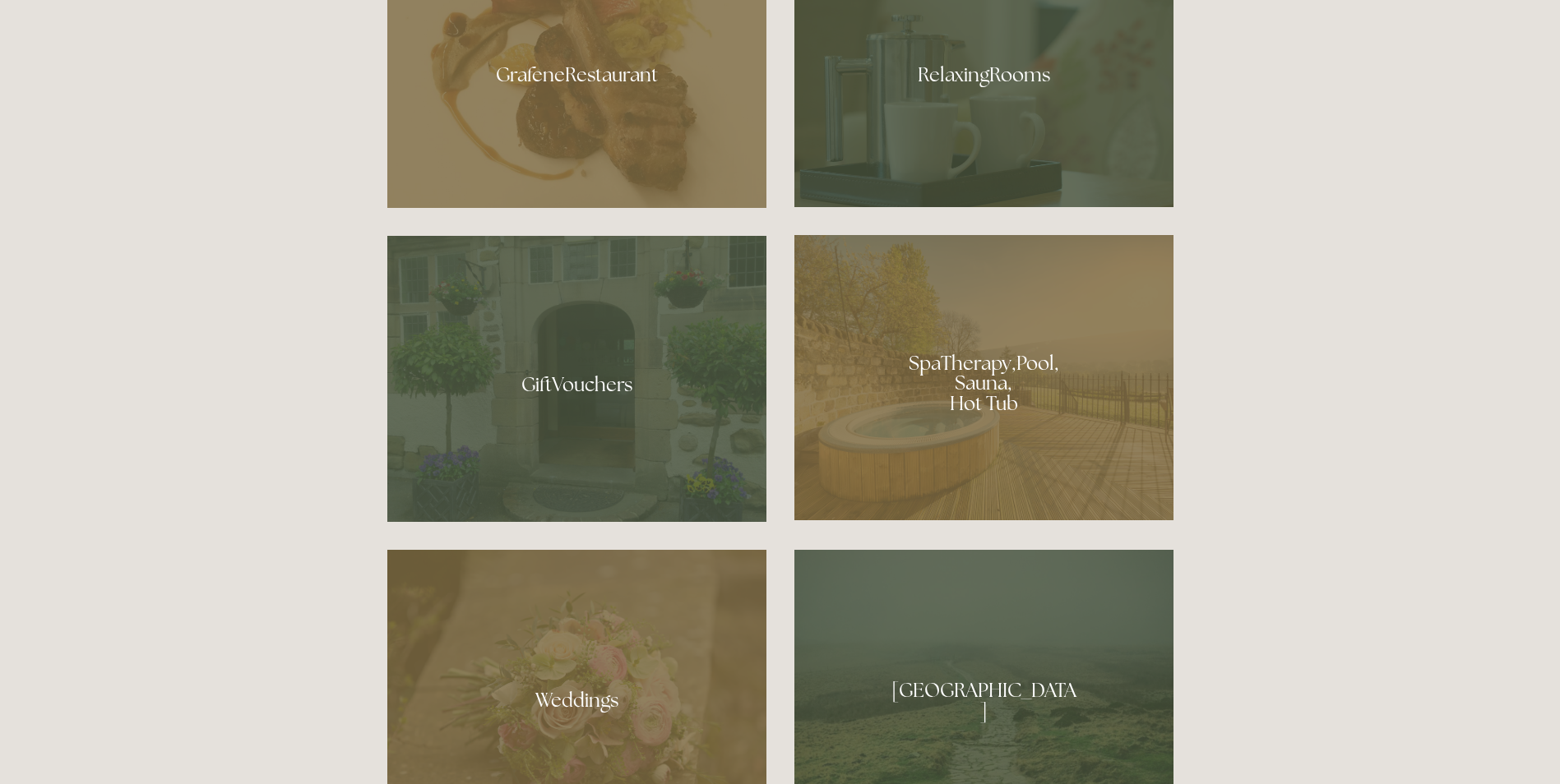
click at [1010, 346] on div at bounding box center [984, 377] width 379 height 285
